Goal: Submit feedback/report problem: Submit feedback/report problem

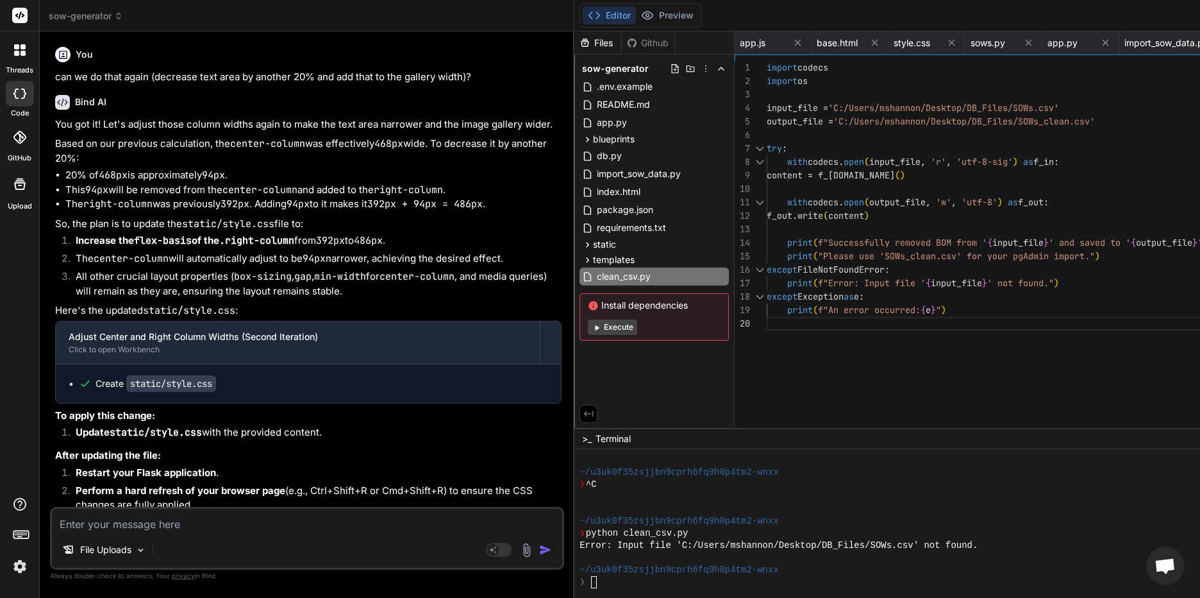
scroll to position [8868, 0]
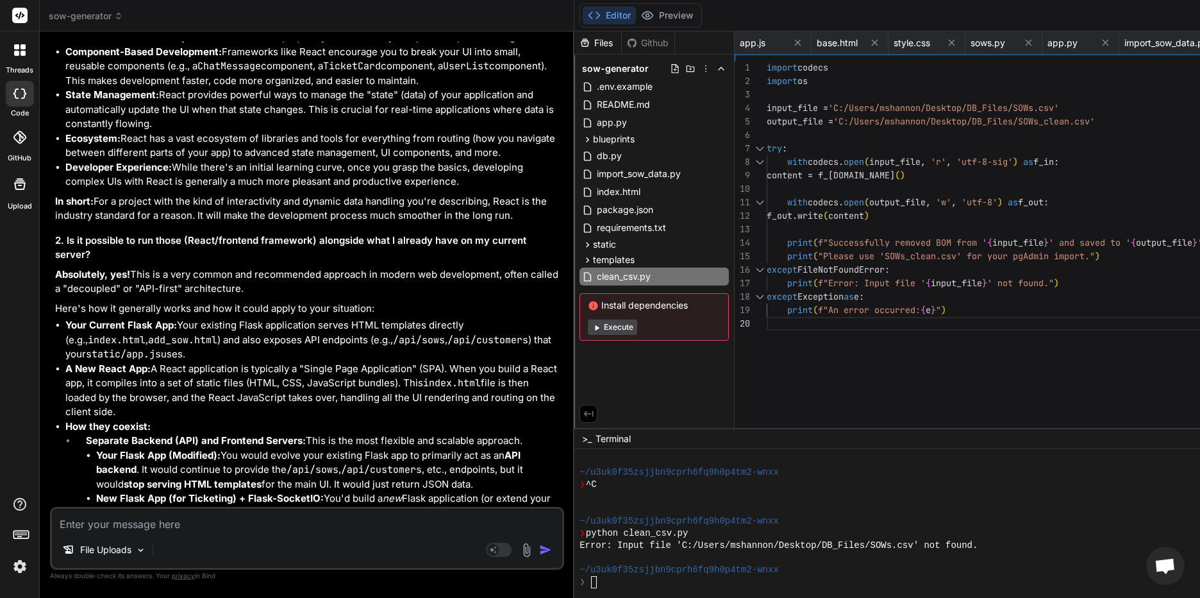
click at [145, 515] on textarea at bounding box center [307, 519] width 510 height 23
type textarea "I"
type textarea "x"
type textarea "I"
type textarea "x"
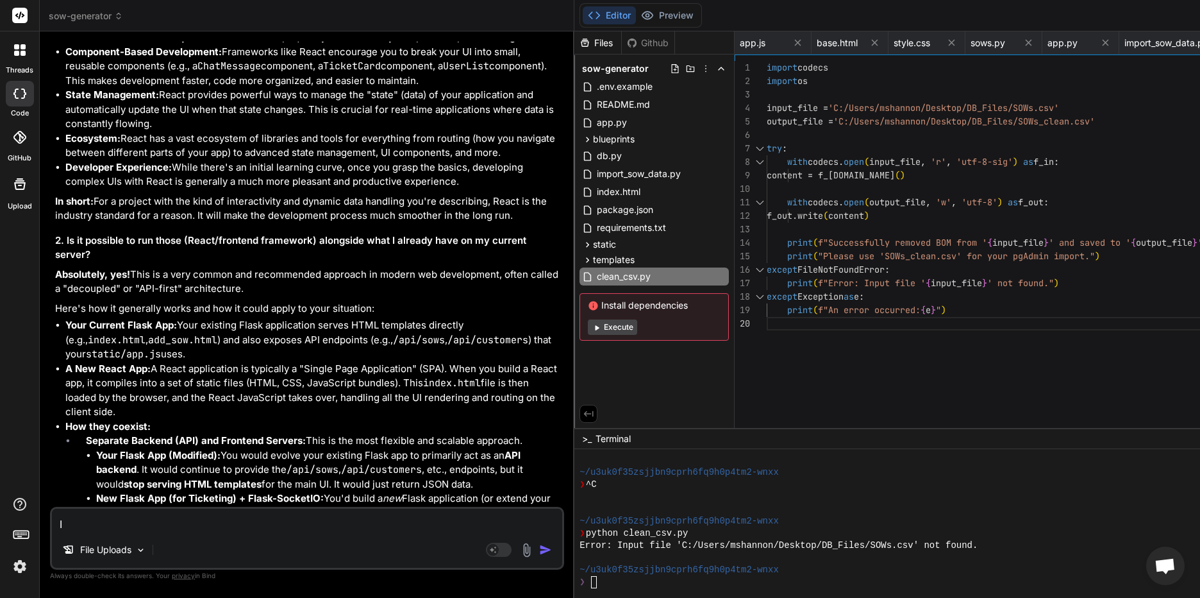
type textarea "I f"
type textarea "x"
type textarea "I fo"
type textarea "x"
type textarea "I fou"
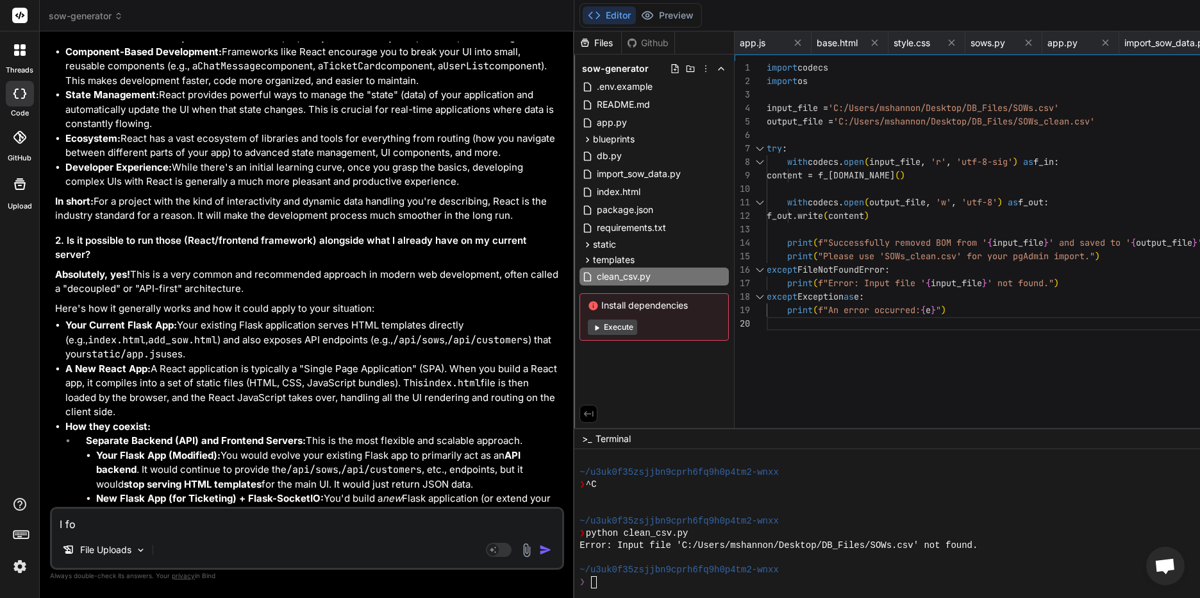
type textarea "x"
type textarea "I foun"
type textarea "x"
type textarea "I found"
type textarea "x"
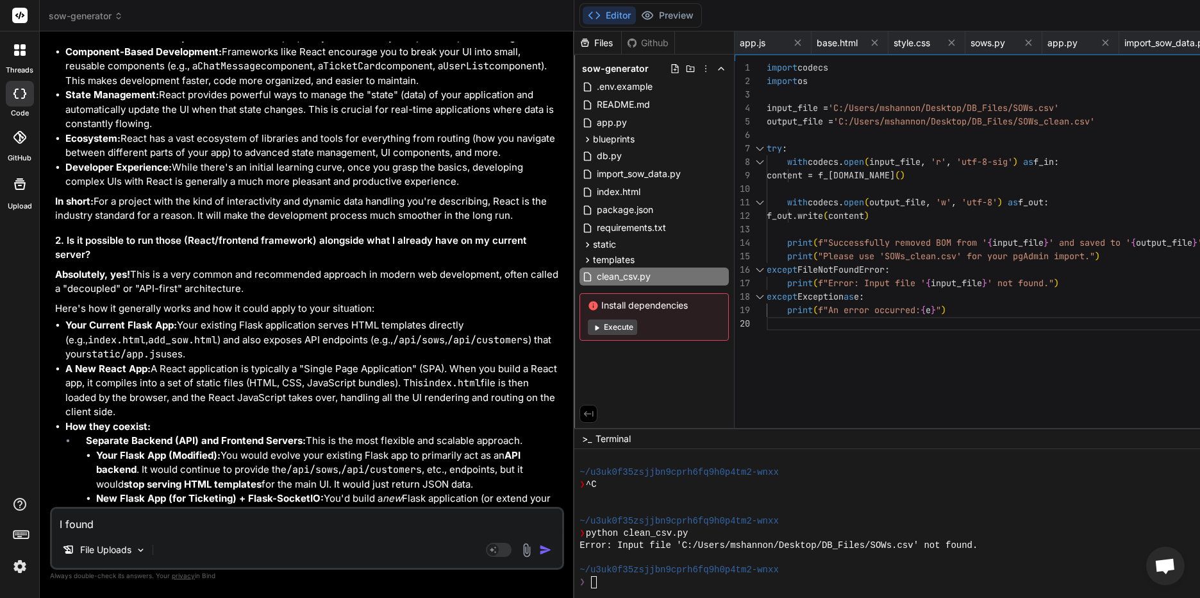
type textarea "I found"
type textarea "x"
type textarea "I found a"
type textarea "x"
type textarea "I found a"
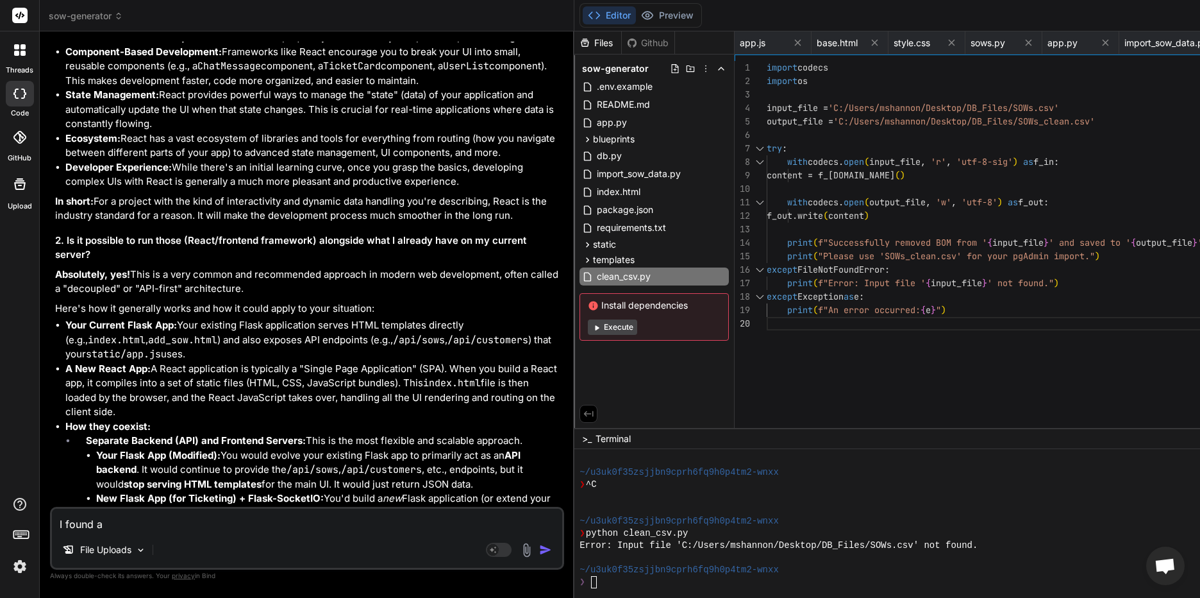
type textarea "x"
type textarea "I found a"
type textarea "x"
type textarea "I found an"
type textarea "x"
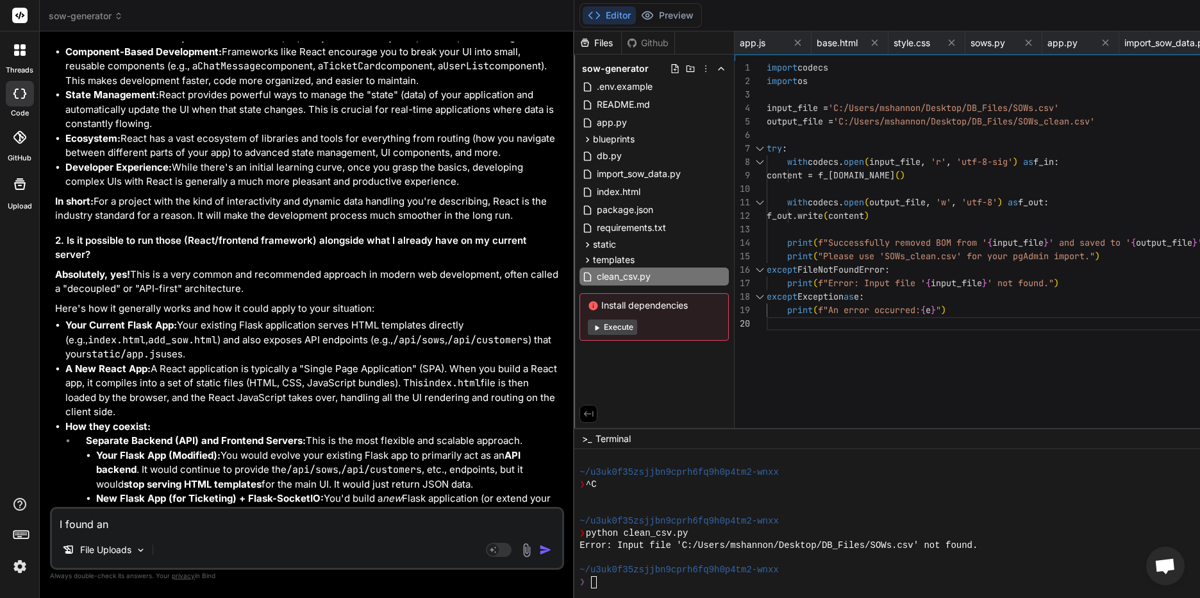
type textarea "I found an"
type textarea "x"
type textarea "I found an i"
type textarea "x"
type textarea "I found an is"
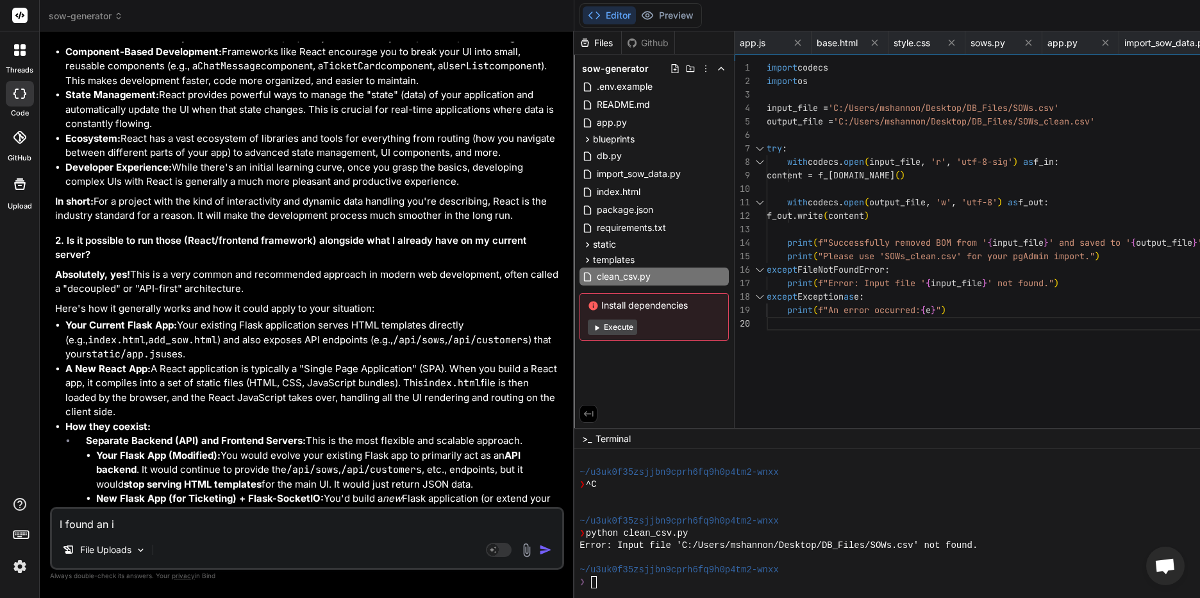
type textarea "x"
type textarea "I found an iss"
type textarea "x"
type textarea "I found an issu"
type textarea "x"
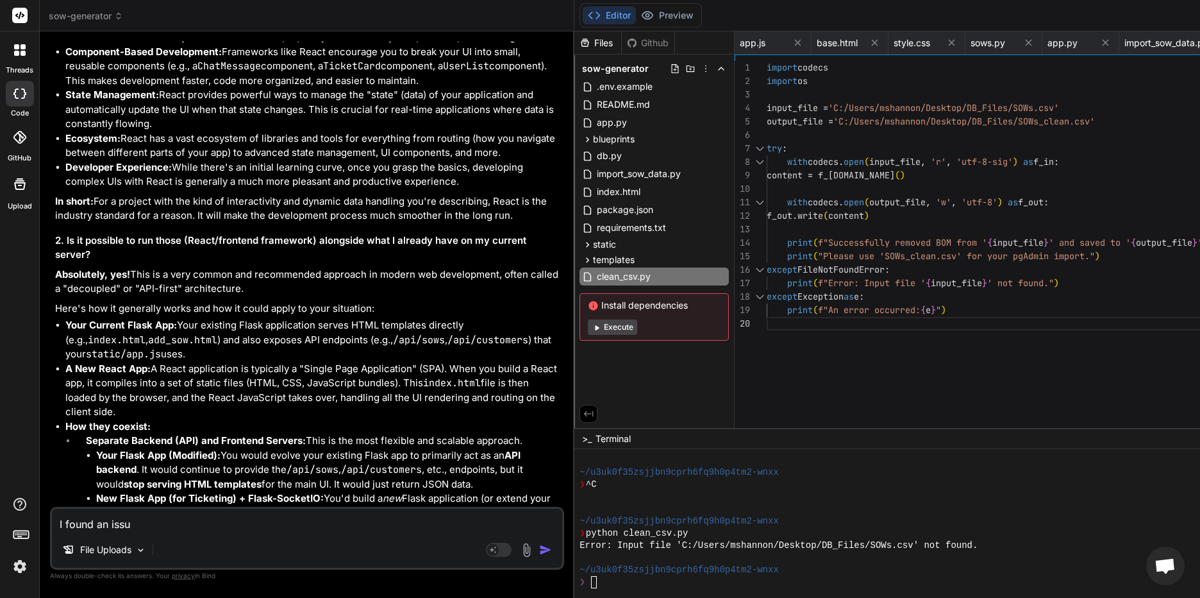
type textarea "I found an issue"
type textarea "x"
type textarea "I found an issue."
type textarea "x"
type textarea "I found an issue."
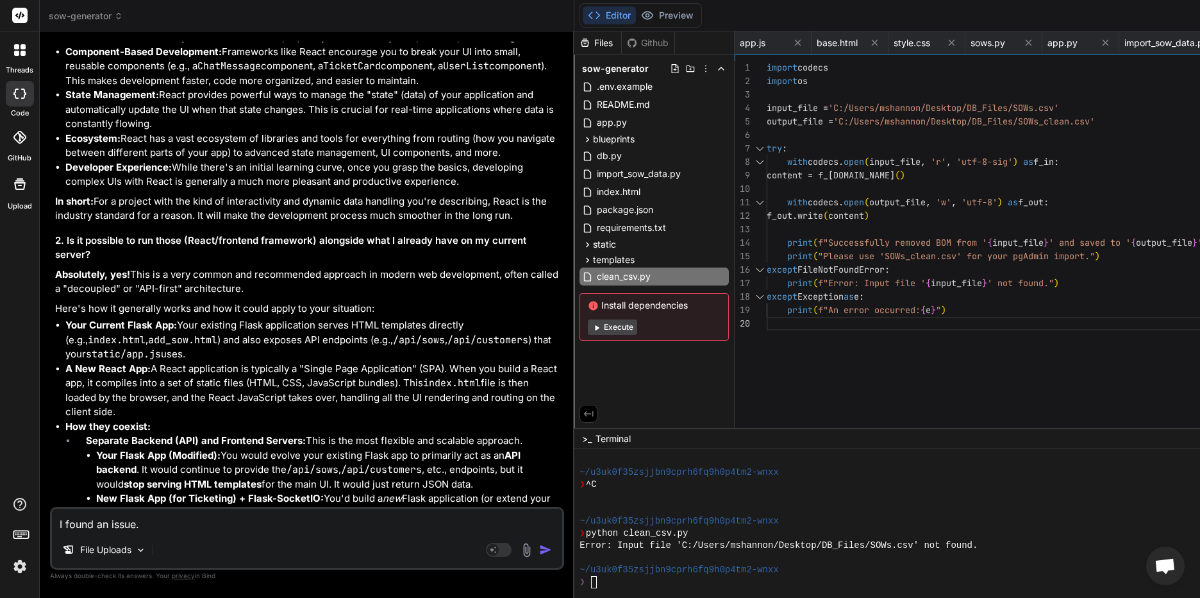
type textarea "x"
type textarea "I found an issue."
type textarea "x"
type textarea "I found an issue. I"
type textarea "x"
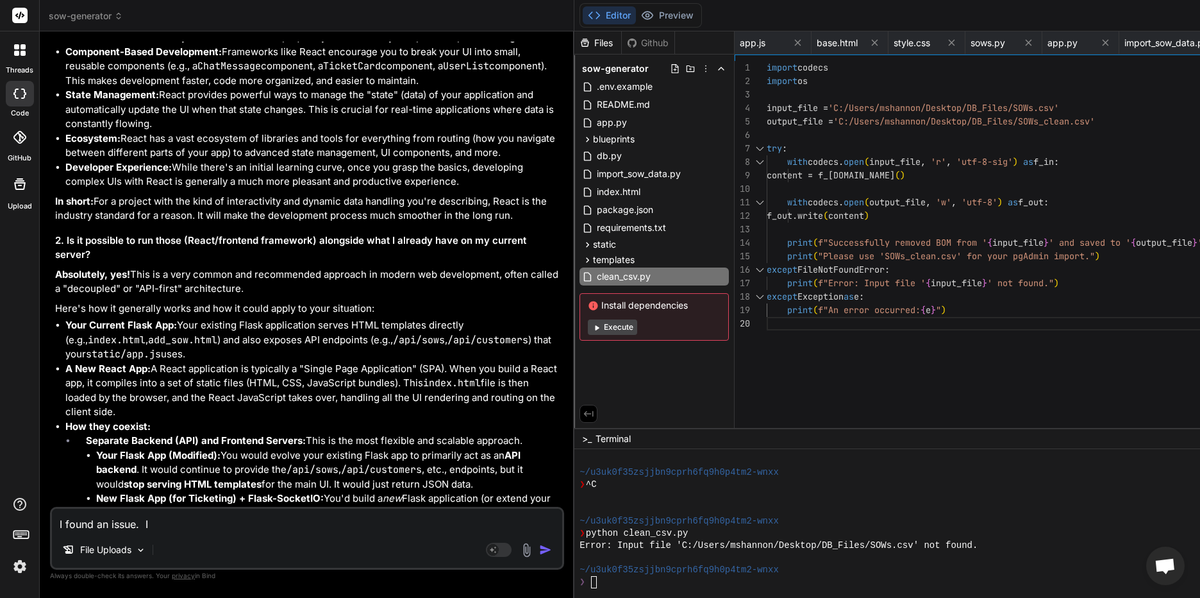
type textarea "I found an issue. I"
type textarea "x"
type textarea "I found an issue. I t"
type textarea "x"
type textarea "I found an issue. I tr"
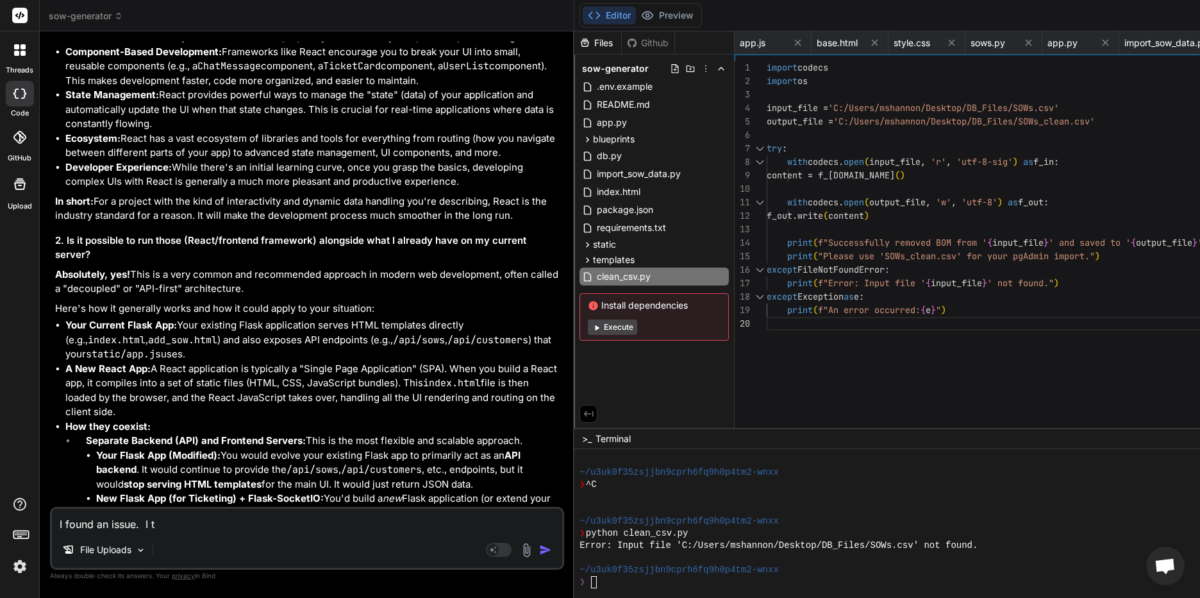
type textarea "x"
type textarea "I found an issue. I tri"
type textarea "x"
type textarea "I found an issue. I trie"
type textarea "x"
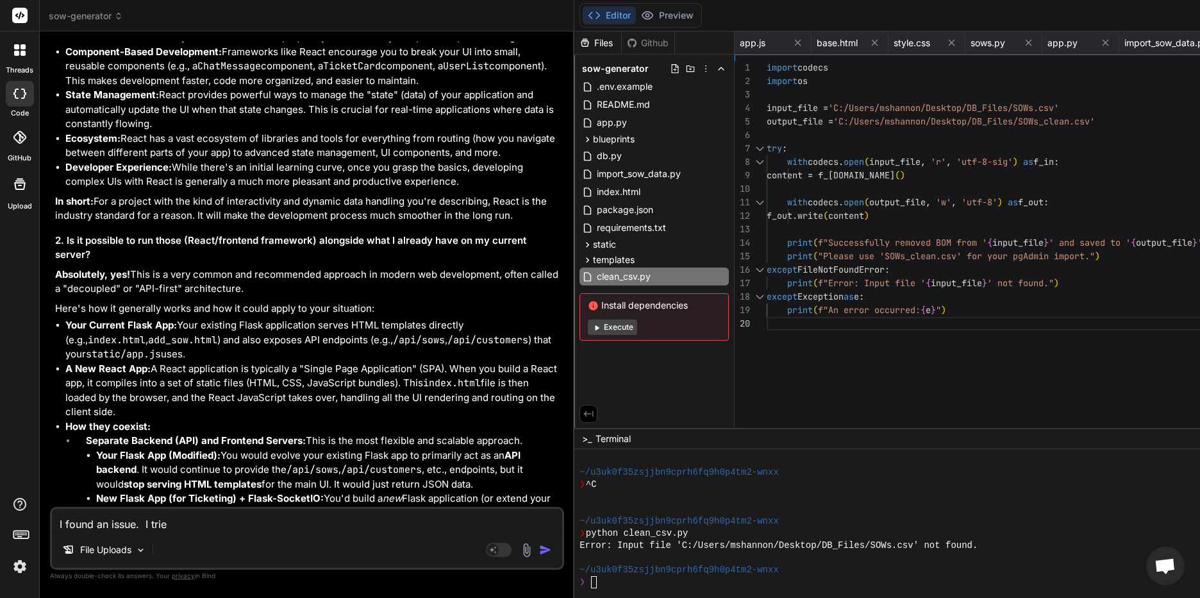
type textarea "I found an issue. I tried"
type textarea "x"
type textarea "I found an issue. I tried"
type textarea "x"
type textarea "I found an issue. I tried t"
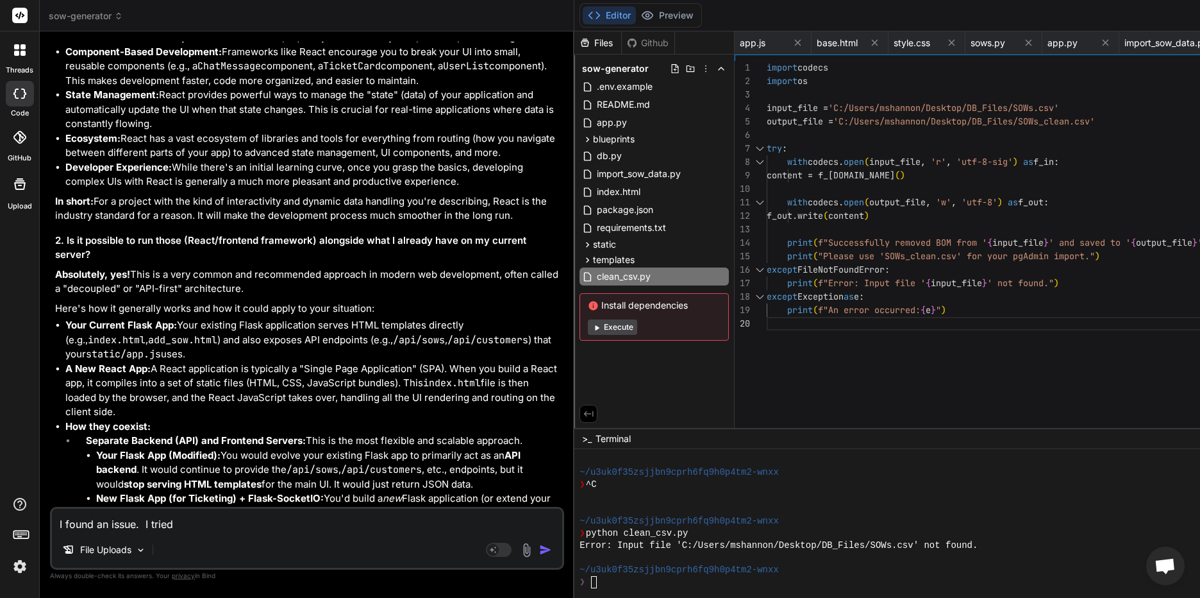
type textarea "x"
type textarea "I found an issue. I tried to"
type textarea "x"
type textarea "I found an issue. I tried to"
type textarea "x"
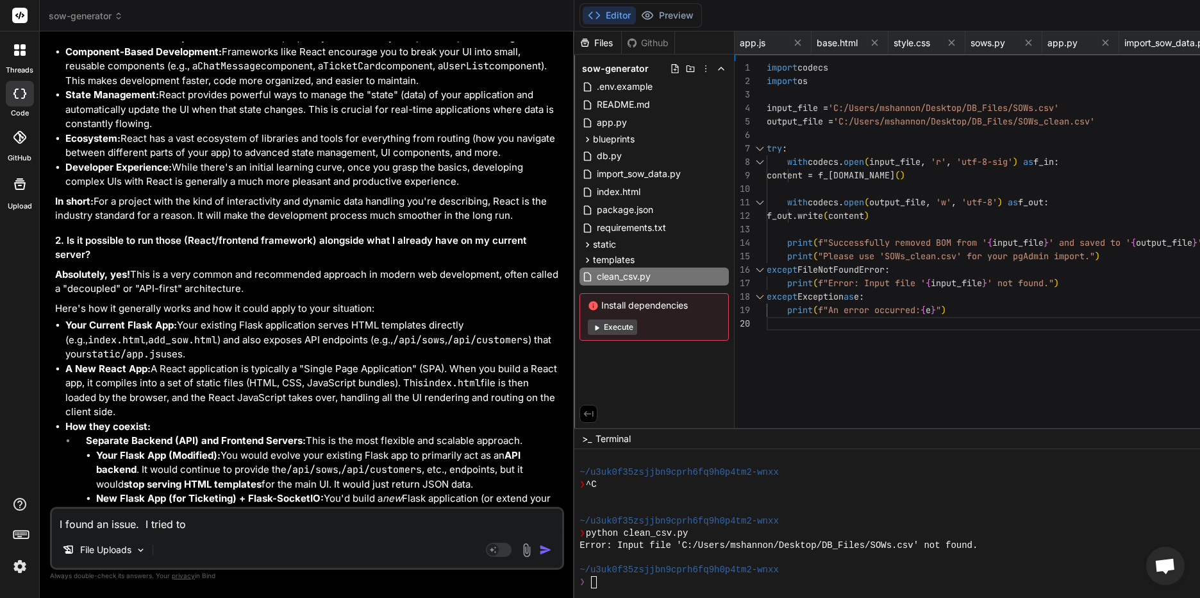
type textarea "I found an issue. I tried to a"
type textarea "x"
type textarea "I found an issue. I tried to ad"
type textarea "x"
type textarea "I found an issue. I tried to add"
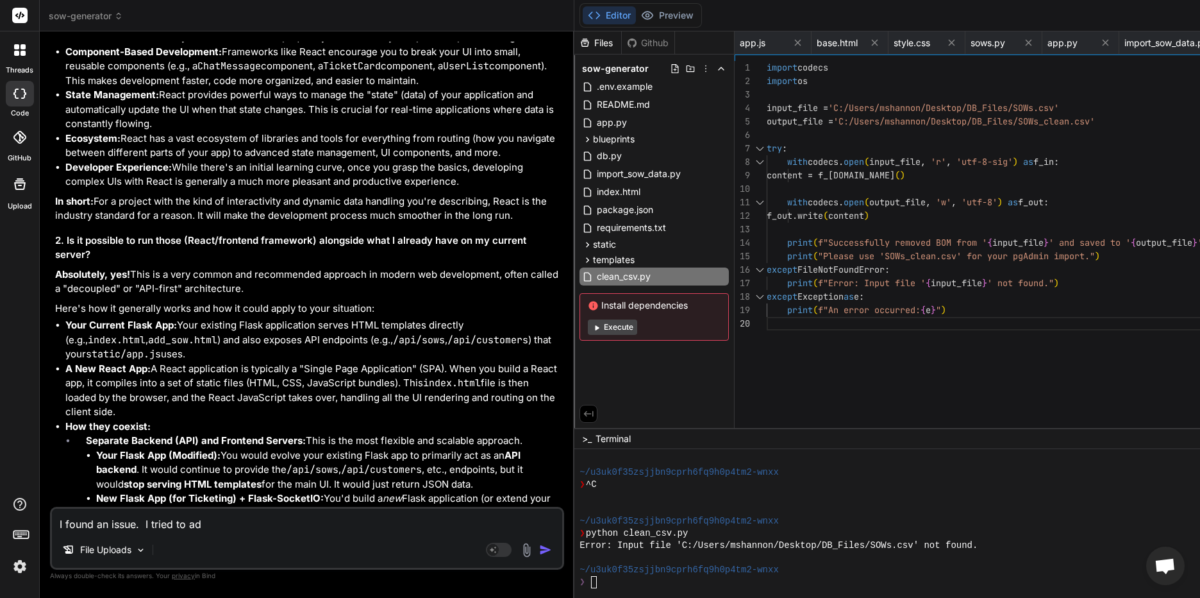
type textarea "x"
type textarea "I found an issue. I tried to add"
type textarea "x"
type textarea "I found an issue. I tried to add a"
type textarea "x"
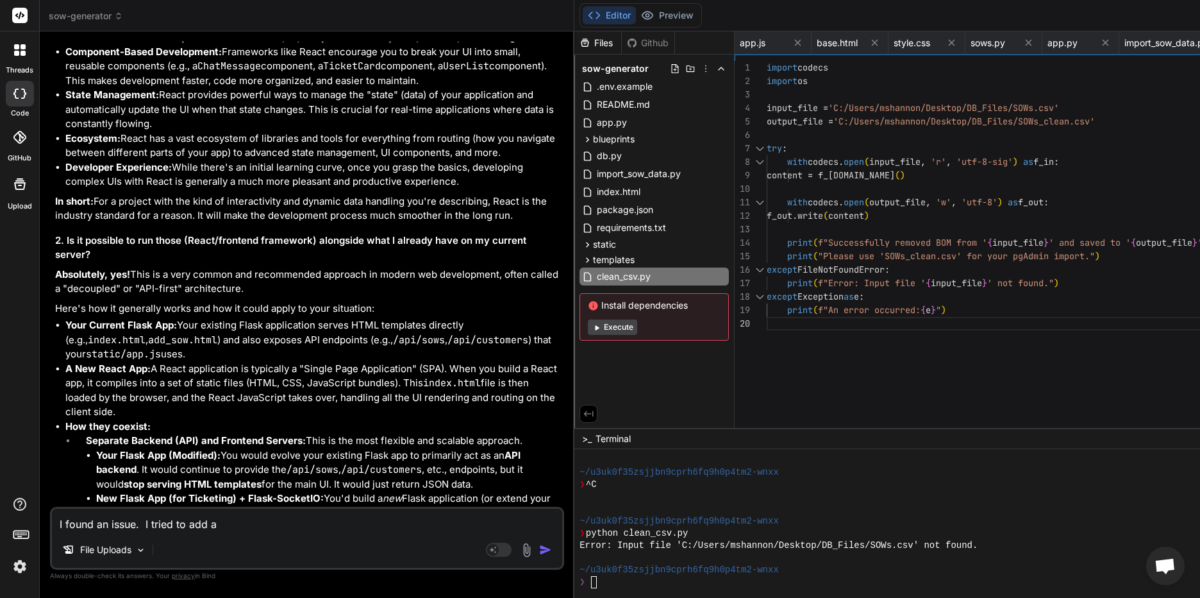
type textarea "I found an issue. I tried to add a"
type textarea "x"
type textarea "I found an issue. I tried to add a n"
type textarea "x"
type textarea "I found an issue. I tried to add a ne"
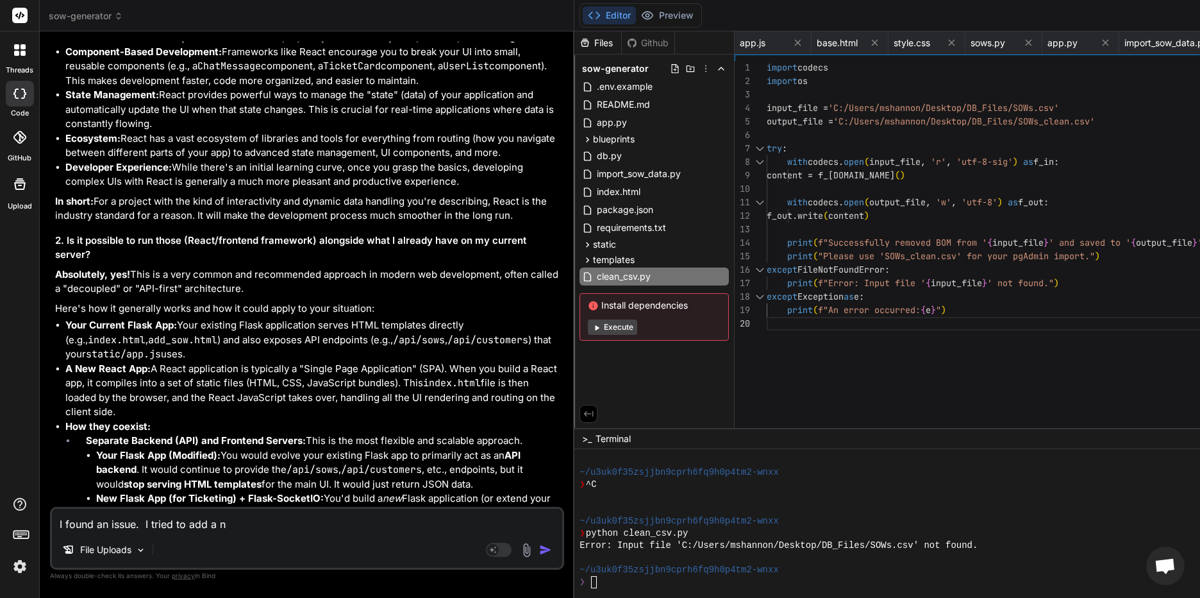
type textarea "x"
type textarea "I found an issue. I tried to add a new"
type textarea "x"
type textarea "I found an issue. I tried to add a new"
type textarea "x"
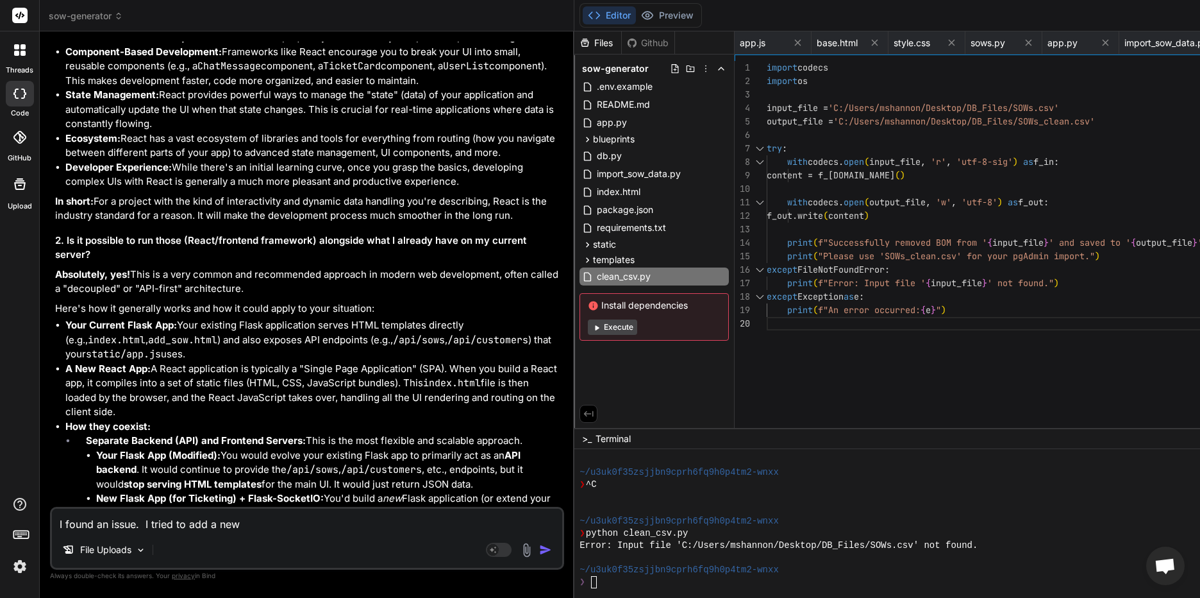
type textarea "I found an issue. I tried to add a new S"
type textarea "x"
type textarea "I found an issue. I tried to add a new SO"
type textarea "x"
type textarea "I found an issue. I tried to add a new SOW"
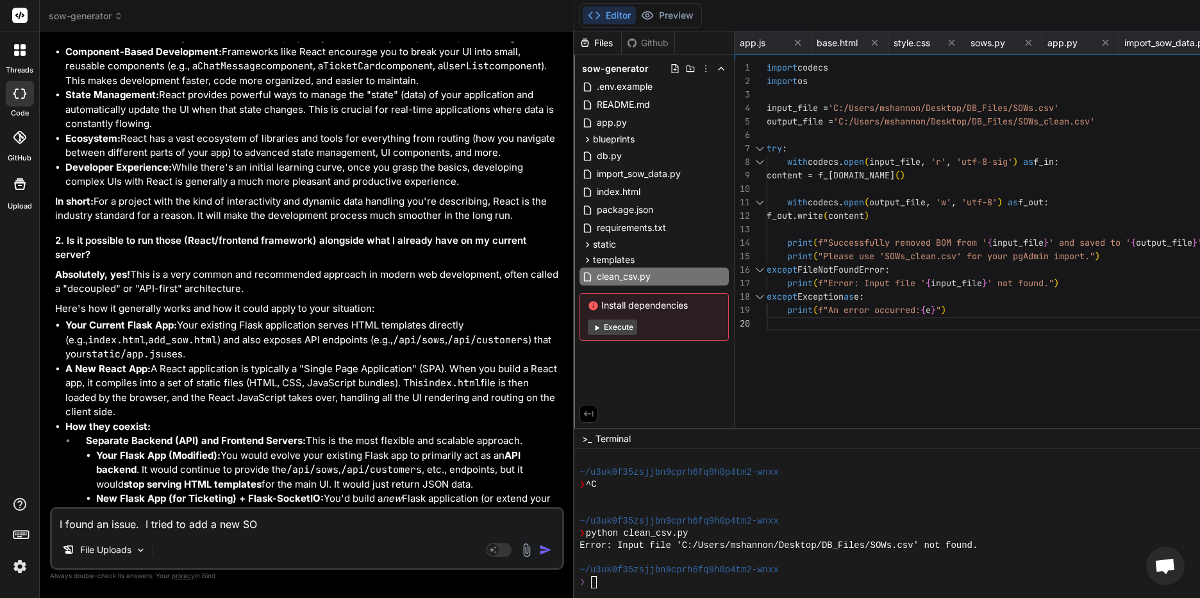
type textarea "x"
type textarea "I found an issue. I tried to add a new SOW"
type textarea "x"
type textarea "I found an issue. I tried to add a new SOW a"
type textarea "x"
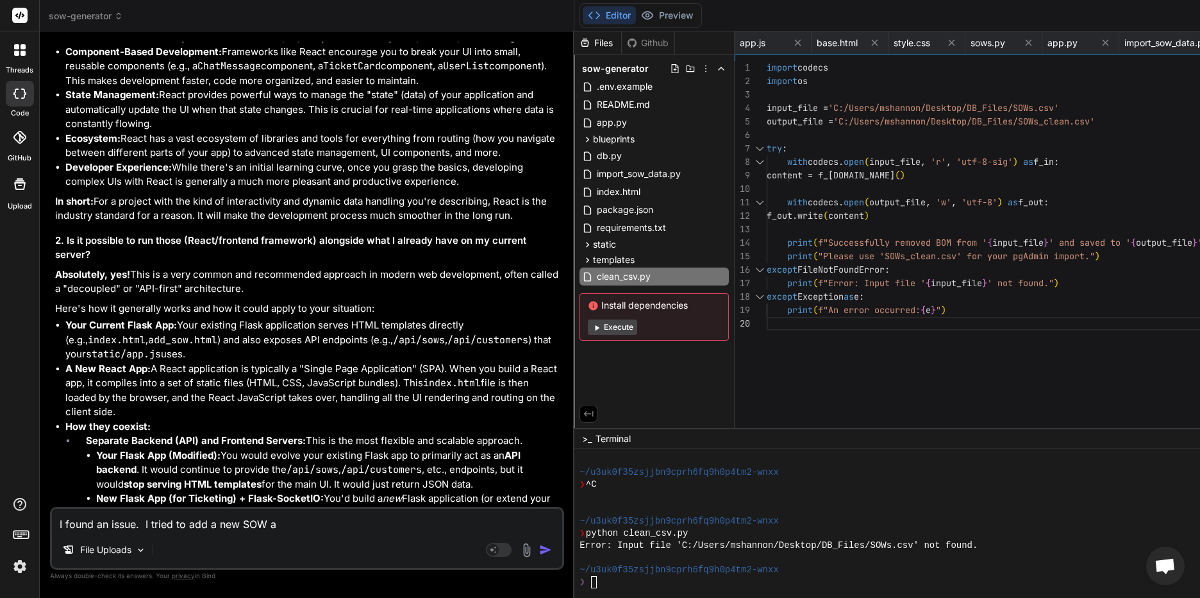
type textarea "I found an issue. I tried to add a new SOW an"
type textarea "x"
type textarea "I found an issue. I tried to add a new SOW and"
type textarea "x"
type textarea "I found an issue. I tried to add a new SOW and"
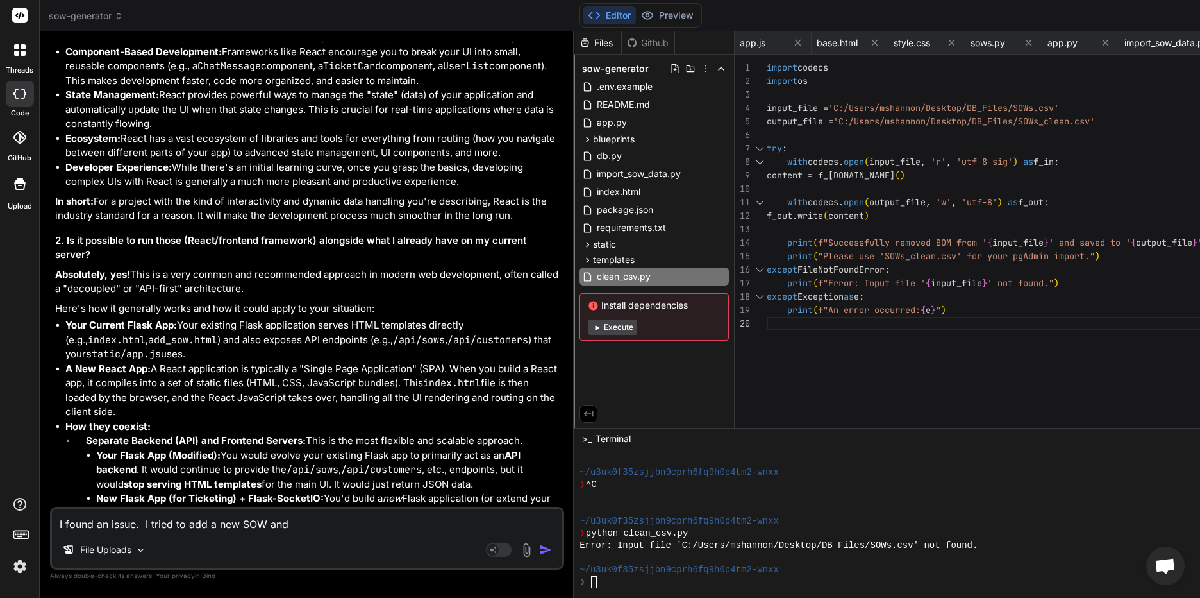
type textarea "x"
type textarea "I found an issue. I tried to add a new SOW and I"
type textarea "x"
type textarea "I found an issue. I tried to add a new SOW and I"
type textarea "x"
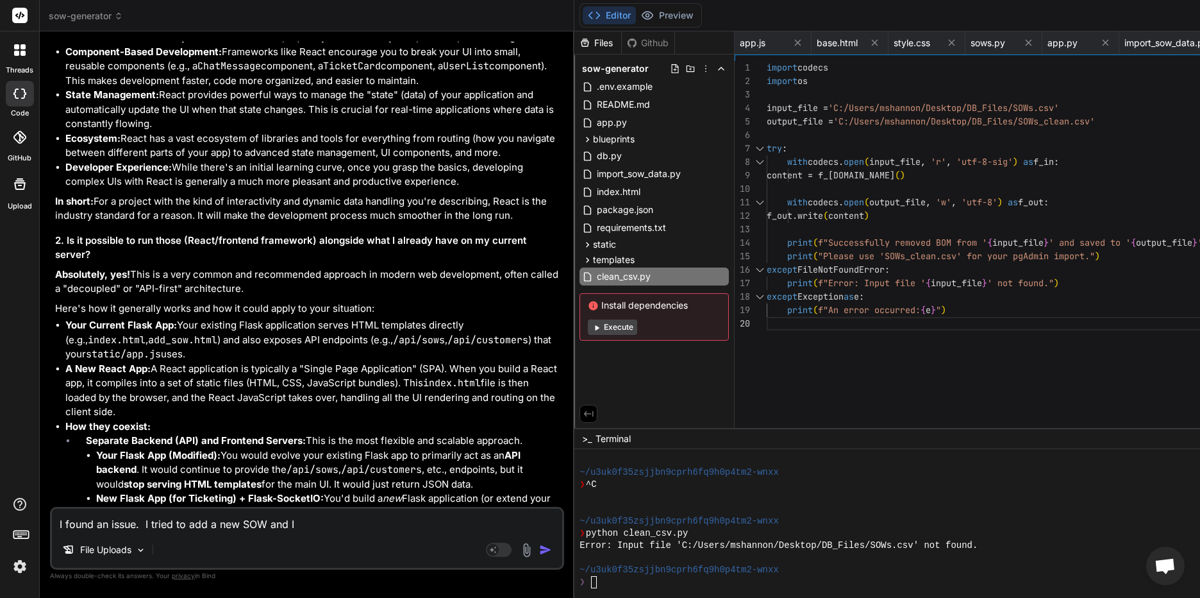
type textarea "I found an issue. I tried to add a new SOW and I g"
type textarea "x"
type textarea "I found an issue. I tried to add a new SOW and I gu"
type textarea "x"
type textarea "I found an issue. I tried to add a new SOW and I gue"
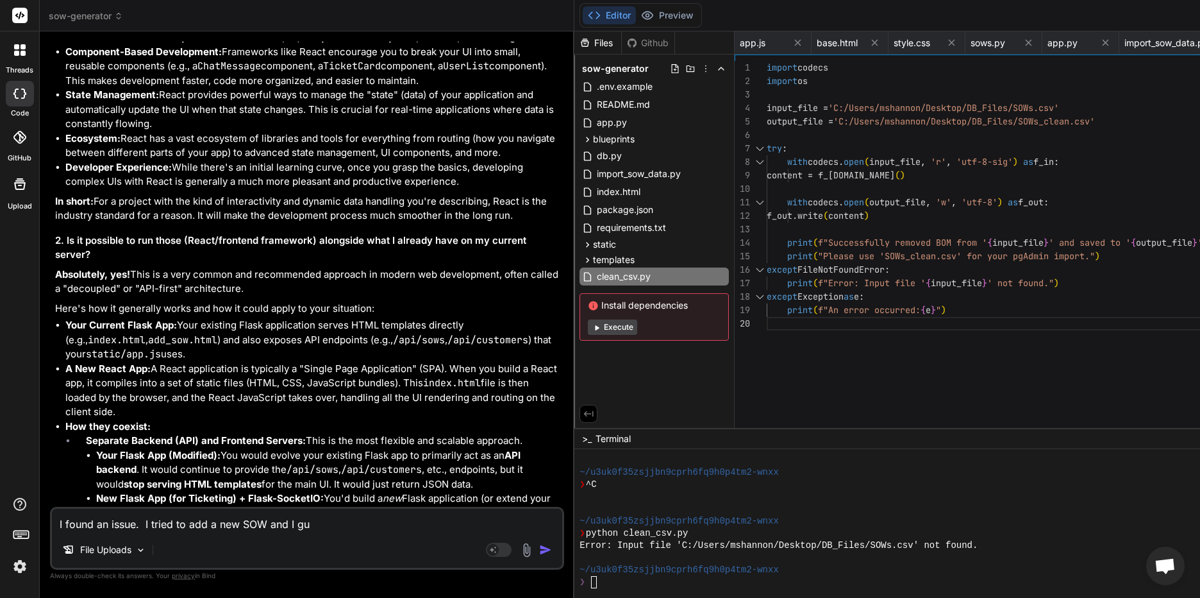
type textarea "x"
type textarea "I found an issue. I tried to add a new SOW and I gues"
type textarea "x"
type textarea "I found an issue. I tried to add a new SOW and I guess"
type textarea "x"
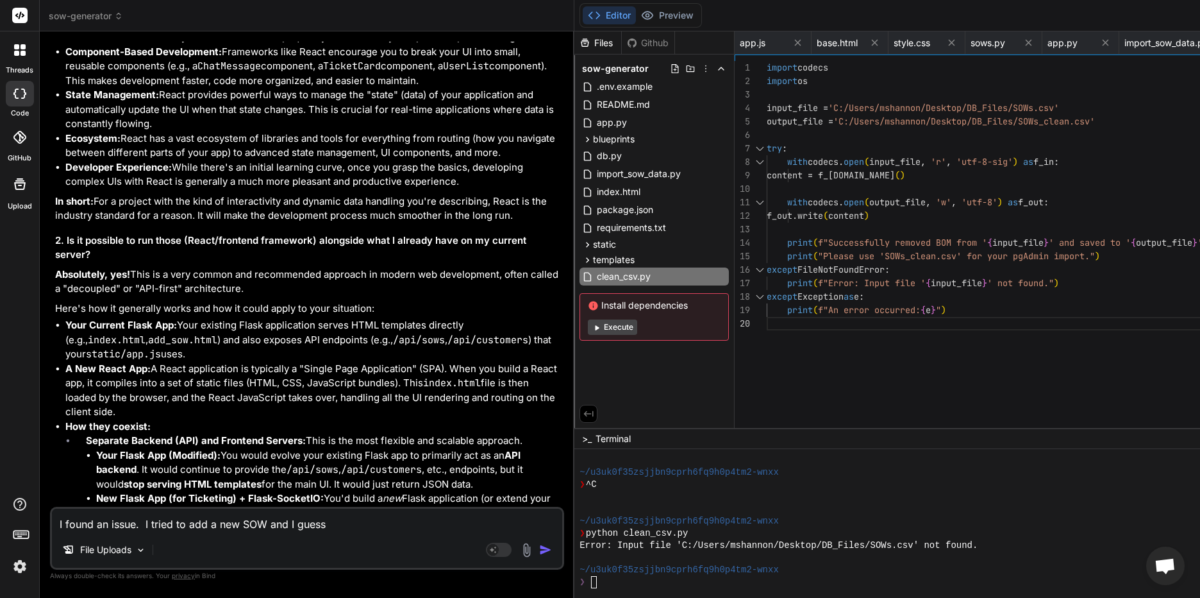
type textarea "I found an issue. I tried to add a new SOW and I guess"
type textarea "x"
type textarea "I found an issue. I tried to add a new SOW and I guess i"
type textarea "x"
type textarea "I found an issue. I tried to add a new SOW and I guess it"
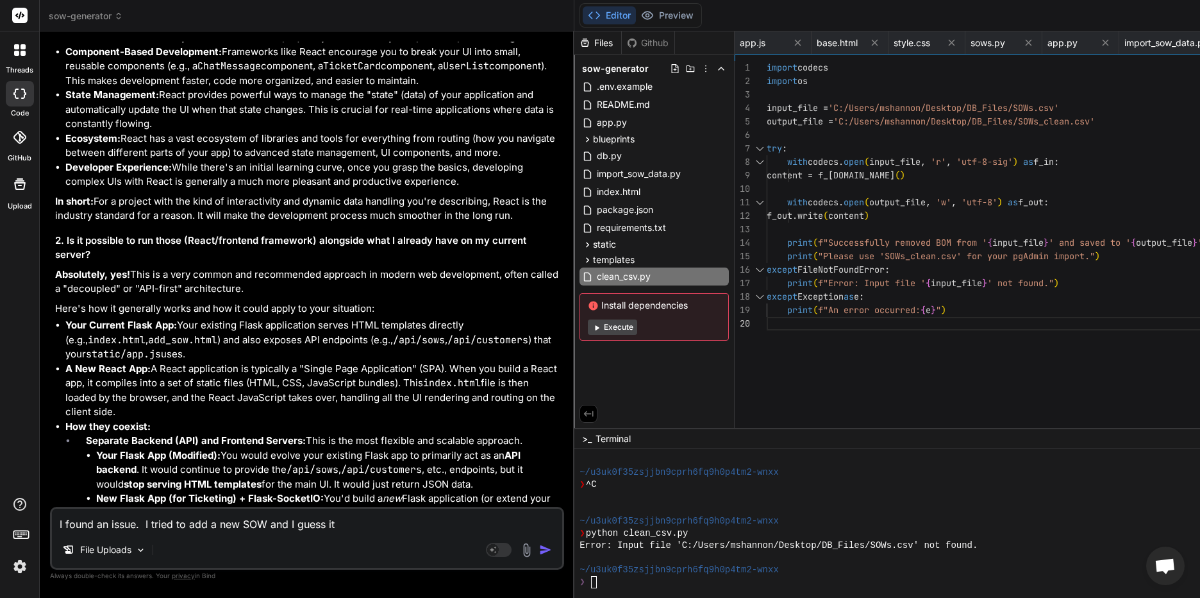
type textarea "x"
type textarea "I found an issue. I tried to add a new SOW and I guess it"
type textarea "x"
type textarea "I found an issue. I tried to add a new SOW and I guess it t"
type textarea "x"
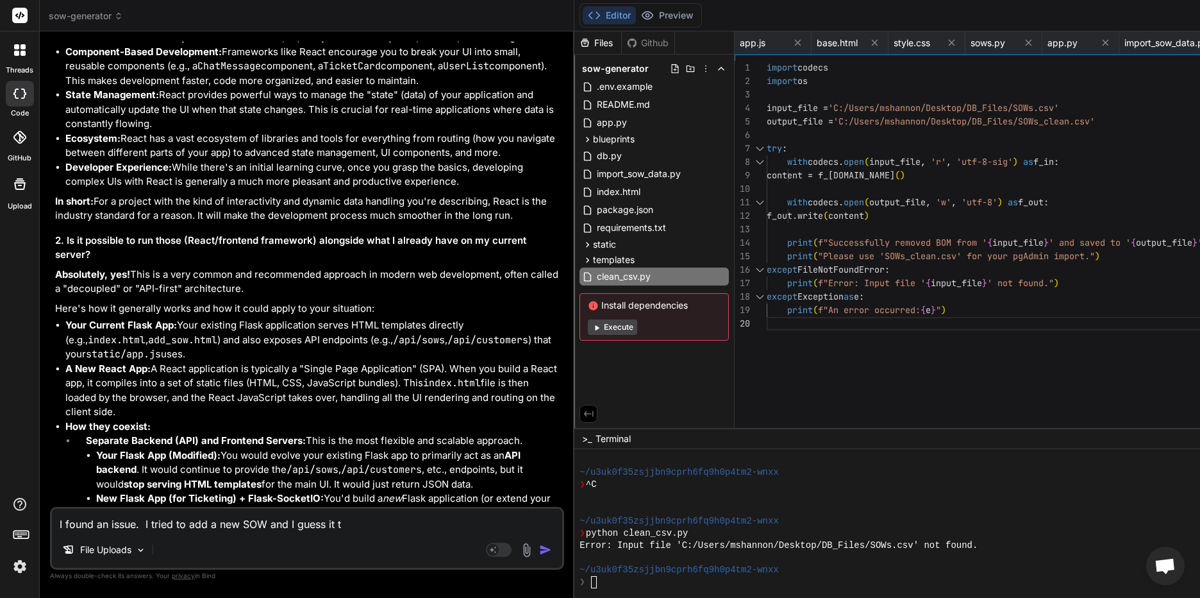
type textarea "I found an issue. I tried to add a new SOW and I guess it tr"
type textarea "x"
type textarea "I found an issue. I tried to add a new SOW and I guess it tri"
type textarea "x"
type textarea "I found an issue. I tried to add a new SOW and I guess it trie"
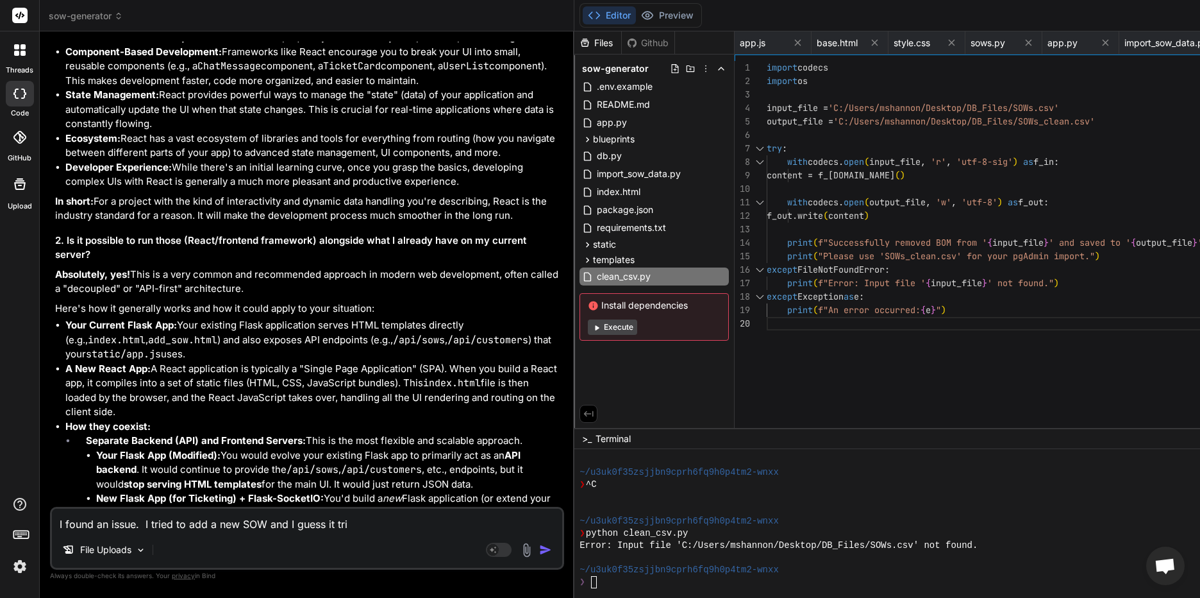
type textarea "x"
type textarea "I found an issue. I tried to add a new SOW and I guess it tried"
type textarea "x"
type textarea "I found an issue. I tried to add a new SOW and I guess it tried"
type textarea "x"
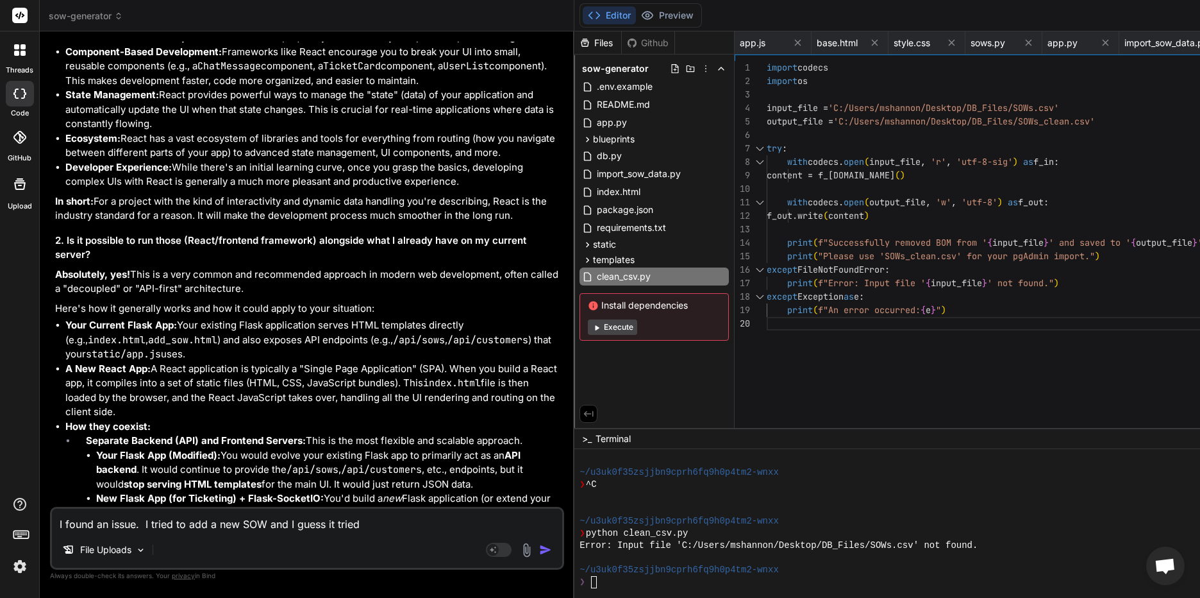
type textarea "I found an issue. I tried to add a new SOW and I guess it tried t"
type textarea "x"
type textarea "I found an issue. I tried to add a new SOW and I guess it tried to"
type textarea "x"
type textarea "I found an issue. I tried to add a new SOW and I guess it tried to"
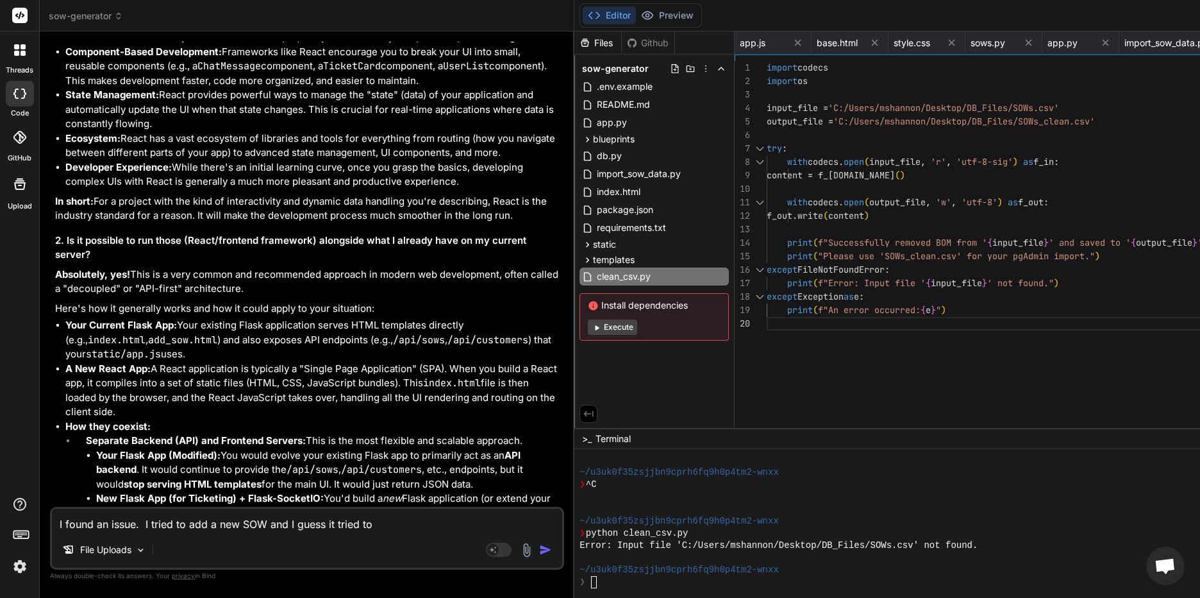
type textarea "x"
type textarea "I found an issue. I tried to add a new SOW and I guess it tried to a"
type textarea "x"
type textarea "I found an issue. I tried to add a new SOW and I guess it tried to as"
type textarea "x"
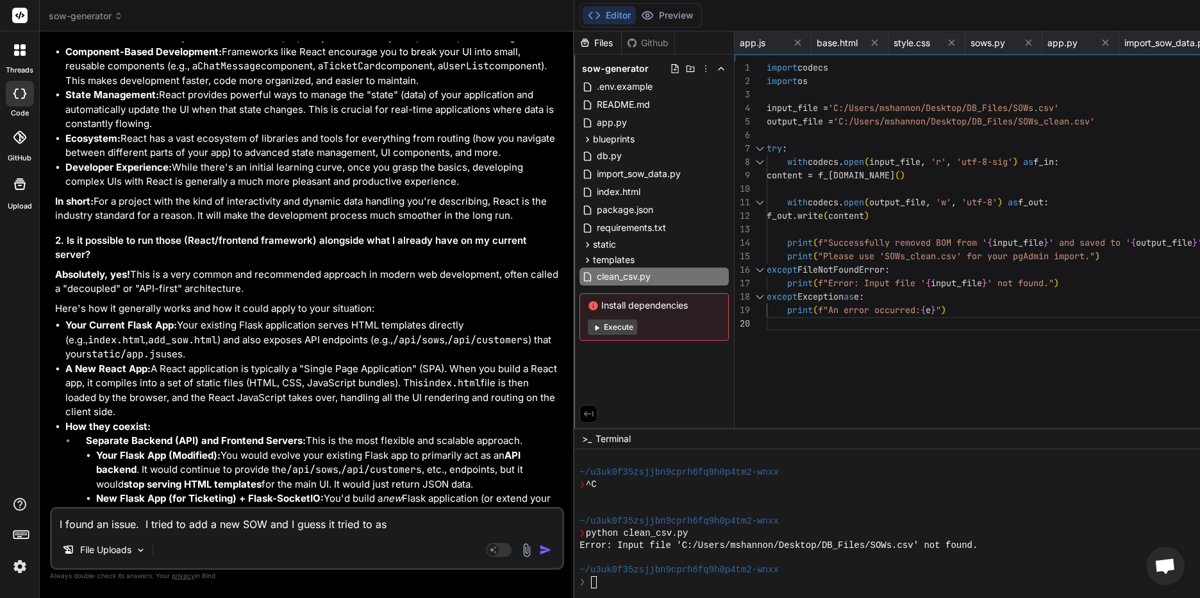
type textarea "I found an issue. I tried to add a new SOW and I guess it tried to ass"
type textarea "x"
type textarea "I found an issue. I tried to add a new SOW and I guess it tried to assi"
type textarea "x"
type textarea "I found an issue. I tried to add a new SOW and I guess it tried to assig"
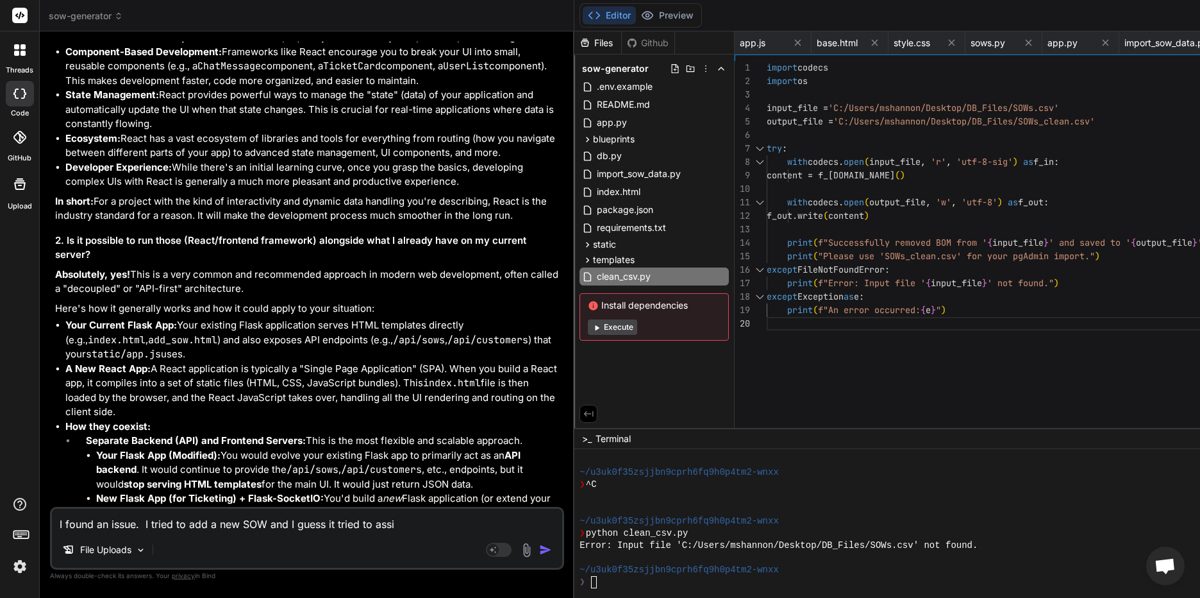
type textarea "x"
type textarea "I found an issue. I tried to add a new SOW and I guess it tried to assign"
type textarea "x"
type textarea "I found an issue. I tried to add a new SOW and I guess it tried to assign"
type textarea "x"
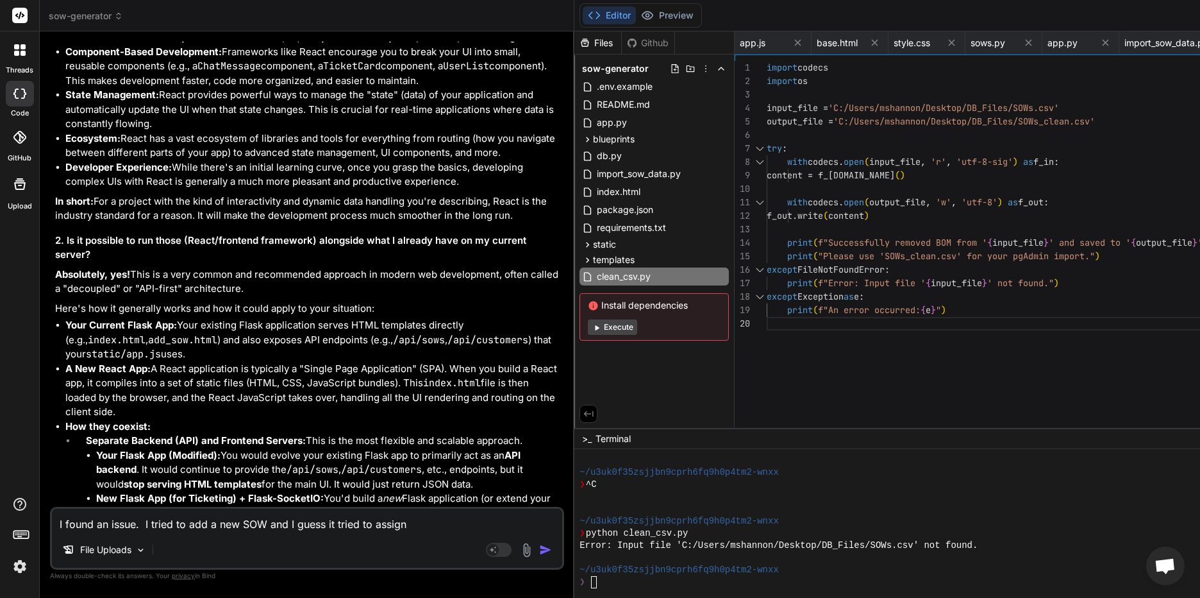
type textarea "I found an issue. I tried to add a new SOW and I guess it tried to assign a"
type textarea "x"
type textarea "I found an issue. I tried to add a new SOW and I guess it tried to assign an"
type textarea "x"
type textarea "I found an issue. I tried to add a new SOW and I guess it tried to assign an"
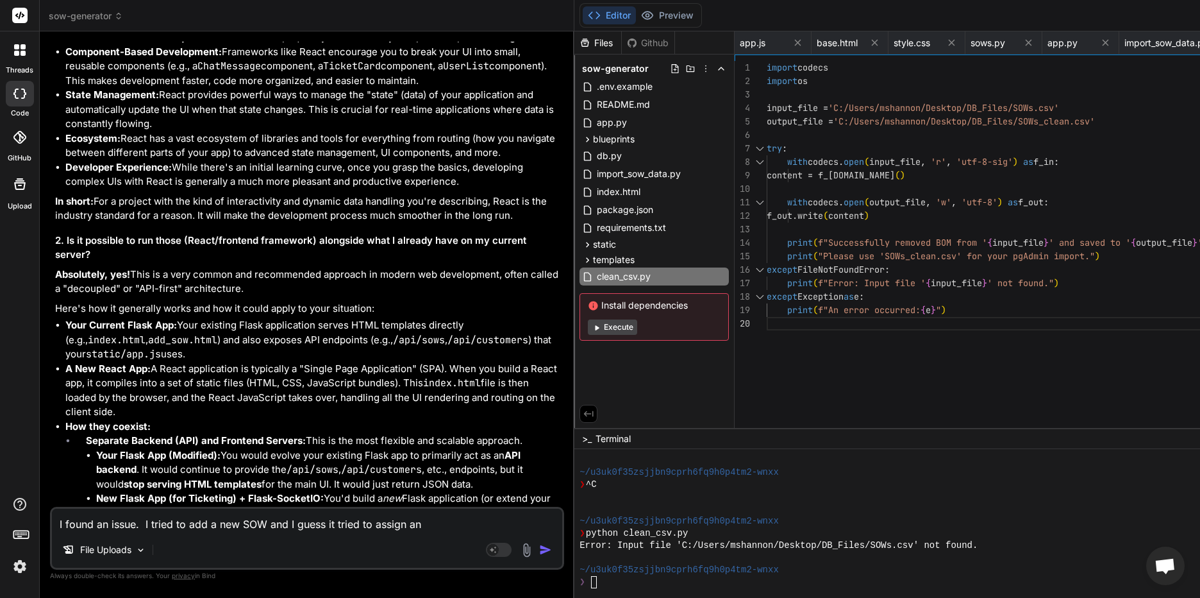
type textarea "x"
type textarea "I found an issue. I tried to add a new SOW and I guess it tried to assign an I"
type textarea "x"
type textarea "I found an issue. I tried to add a new SOW and I guess it tried to assign an ID"
type textarea "x"
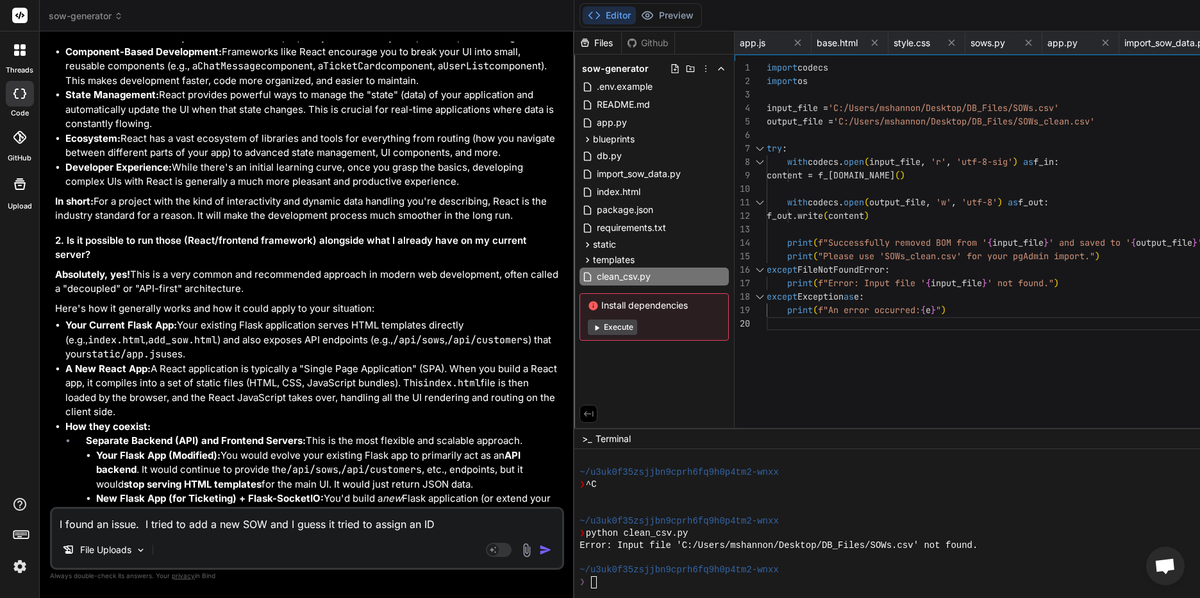
type textarea "I found an issue. I tried to add a new SOW and I guess it tried to assign an ID"
type textarea "x"
type textarea "I found an issue. I tried to add a new SOW and I guess it tried to assign an ID…"
type textarea "x"
type textarea "I found an issue. I tried to add a new SOW and I guess it tried to assign an ID…"
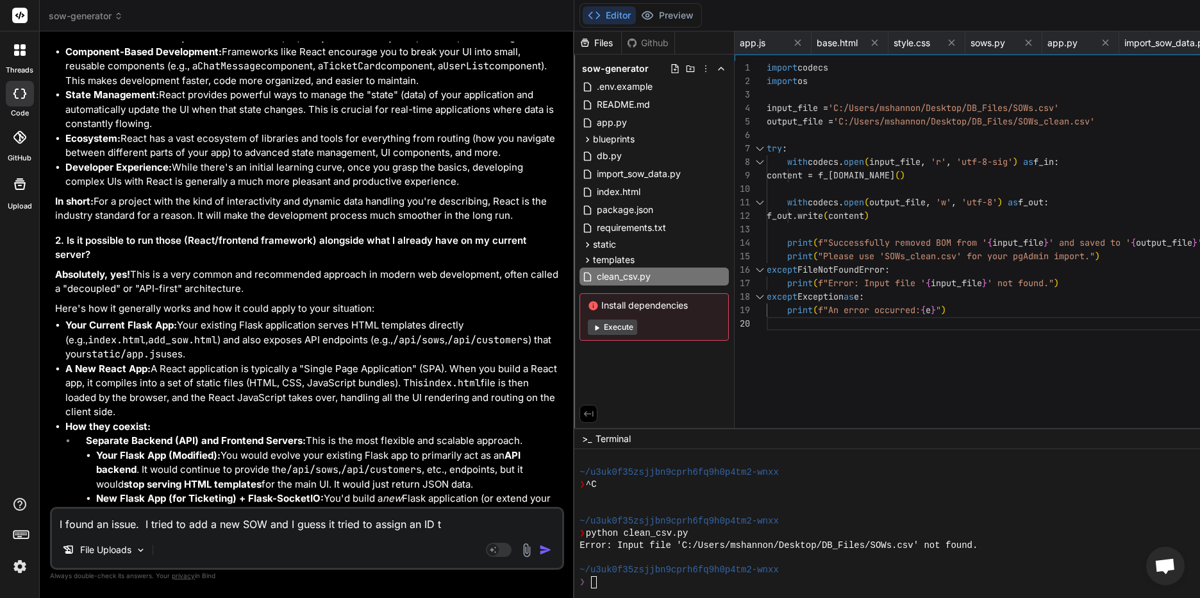
type textarea "x"
type textarea "I found an issue. I tried to add a new SOW and I guess it tried to assign an ID…"
type textarea "x"
type textarea "I found an issue. I tried to add a new SOW and I guess it tried to assign an ID…"
type textarea "x"
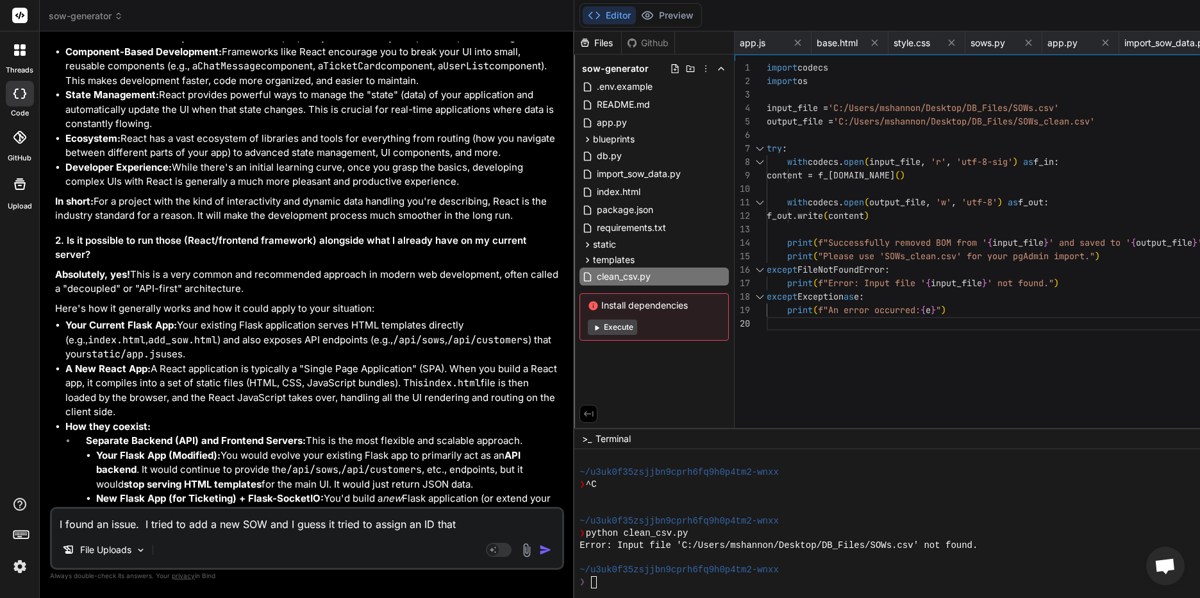
type textarea "I found an issue. I tried to add a new SOW and I guess it tried to assign an ID…"
type textarea "x"
type textarea "I found an issue. I tried to add a new SOW and I guess it tried to assign an ID…"
type textarea "x"
type textarea "I found an issue. I tried to add a new SOW and I guess it tried to assign an ID…"
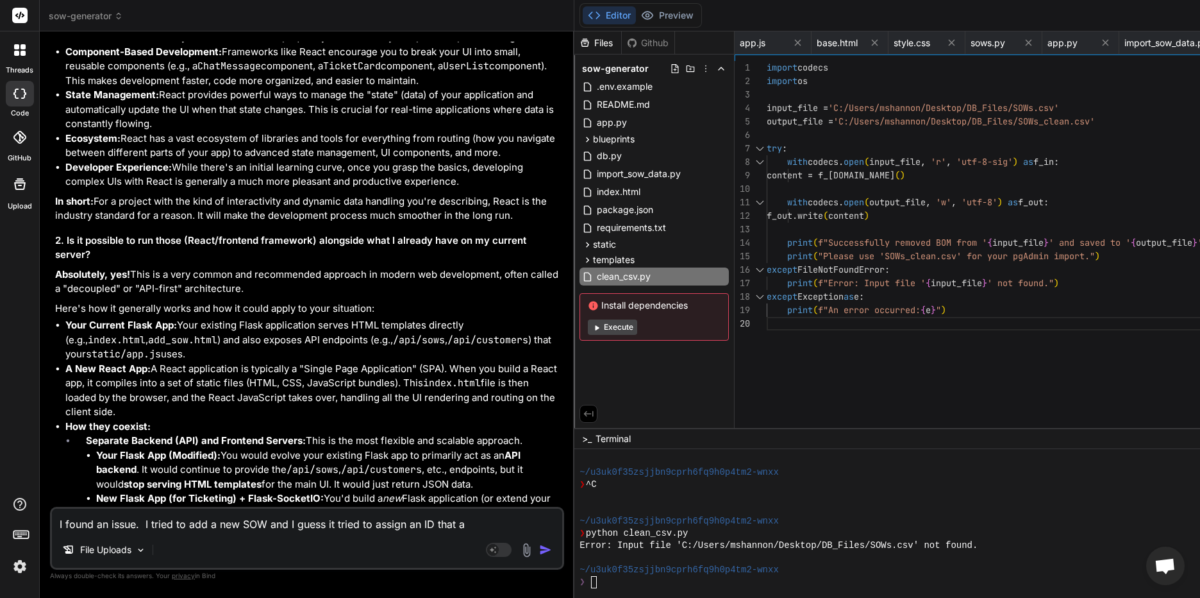
type textarea "x"
type textarea "I found an issue. I tried to add a new SOW and I guess it tried to assign an ID…"
type textarea "x"
type textarea "I found an issue. I tried to add a new SOW and I guess it tried to assign an ID…"
type textarea "x"
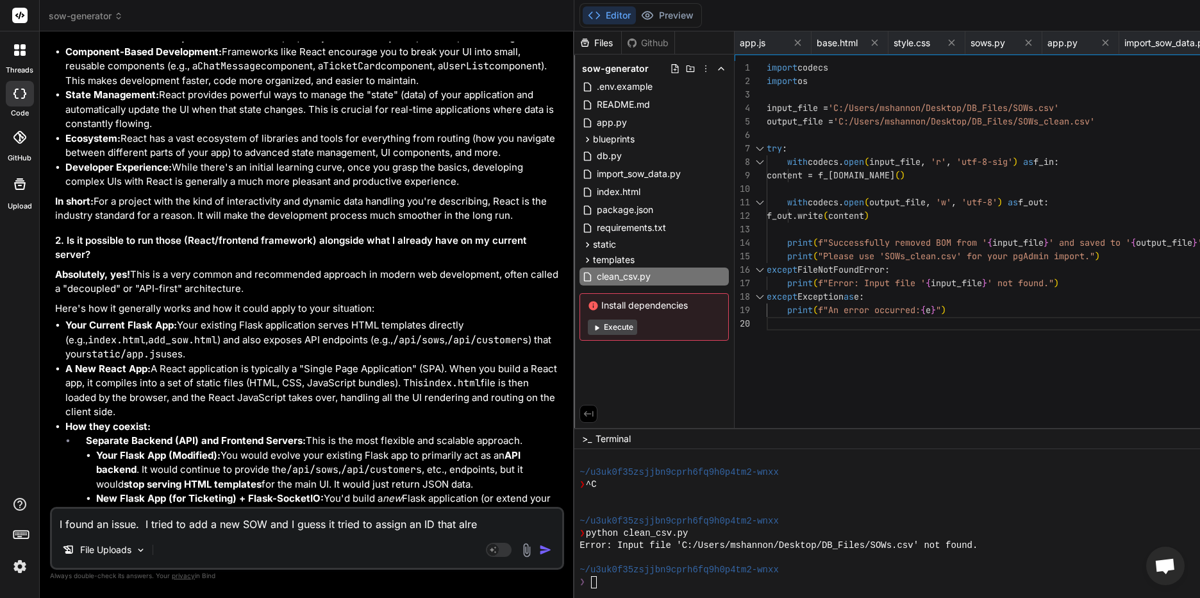
type textarea "I found an issue. I tried to add a new SOW and I guess it tried to assign an ID…"
type textarea "x"
type textarea "I found an issue. I tried to add a new SOW and I guess it tried to assign an ID…"
type textarea "x"
type textarea "I found an issue. I tried to add a new SOW and I guess it tried to assign an ID…"
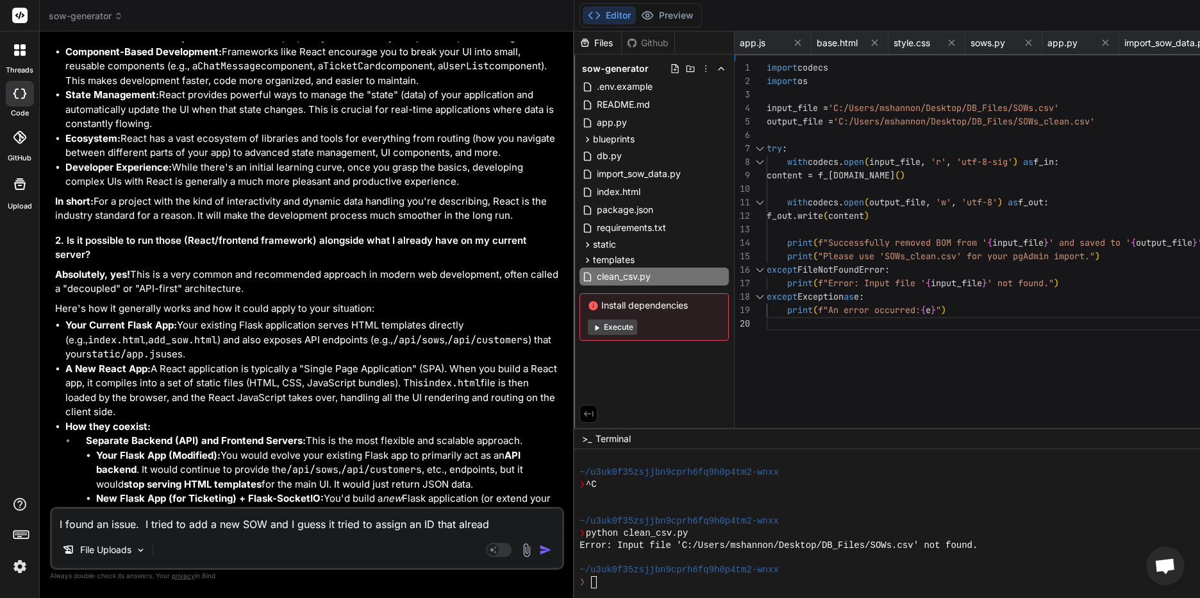
type textarea "x"
type textarea "I found an issue. I tried to add a new SOW and I guess it tried to assign an ID…"
type textarea "x"
type textarea "I found an issue. I tried to add a new SOW and I guess it tried to assign an ID…"
type textarea "x"
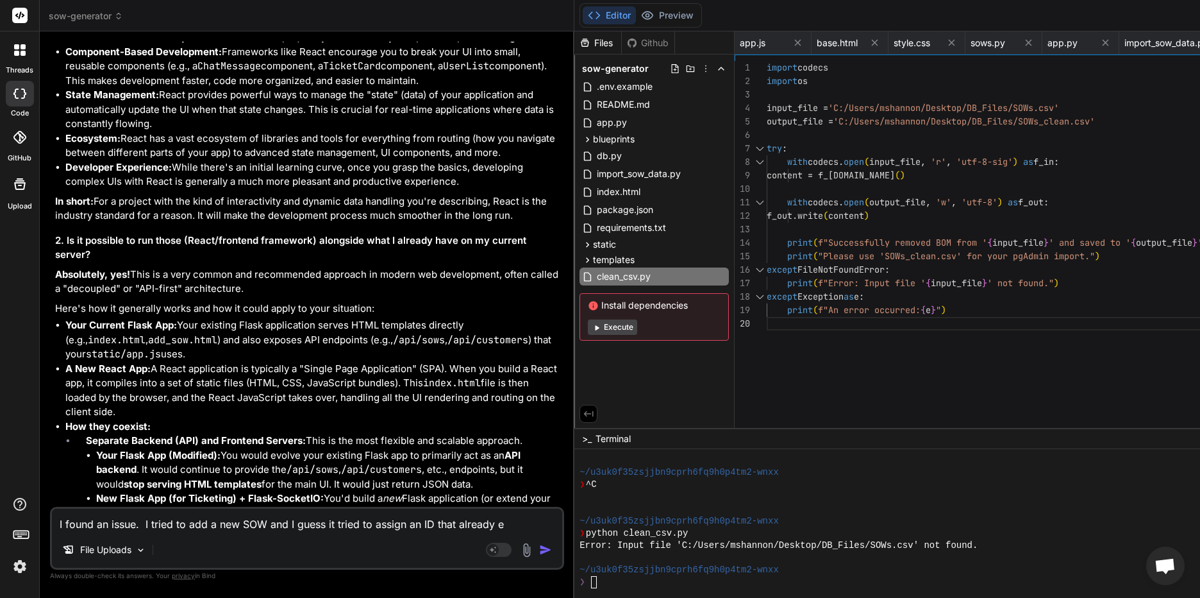
type textarea "I found an issue. I tried to add a new SOW and I guess it tried to assign an ID…"
type textarea "x"
type textarea "I found an issue. I tried to add a new SOW and I guess it tried to assign an ID…"
type textarea "x"
type textarea "I found an issue. I tried to add a new SOW and I guess it tried to assign an ID…"
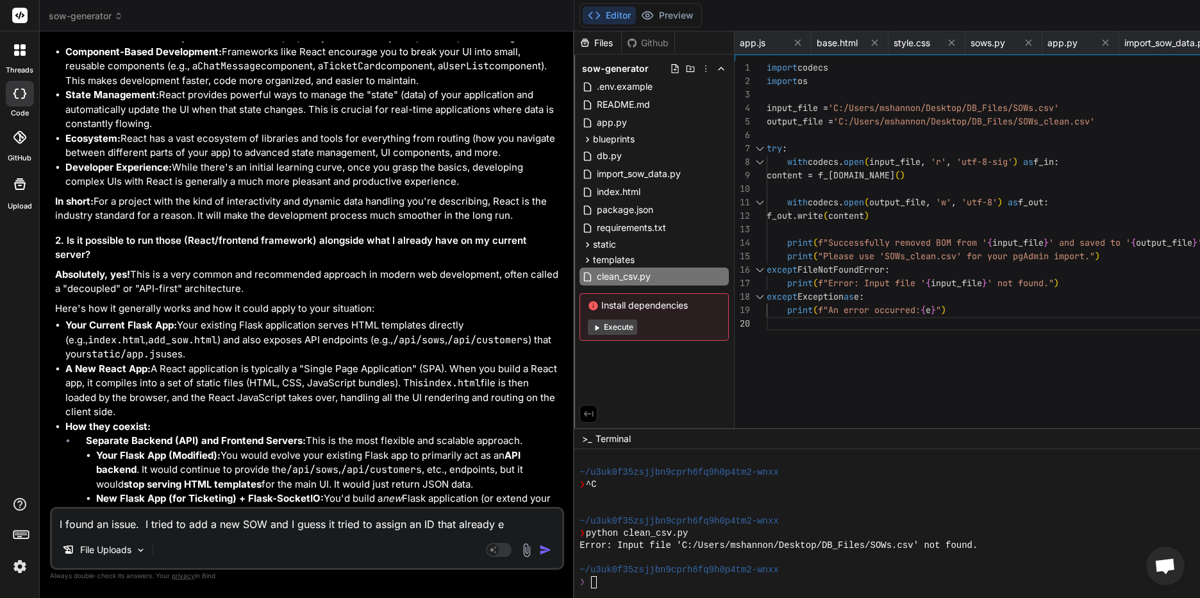
type textarea "x"
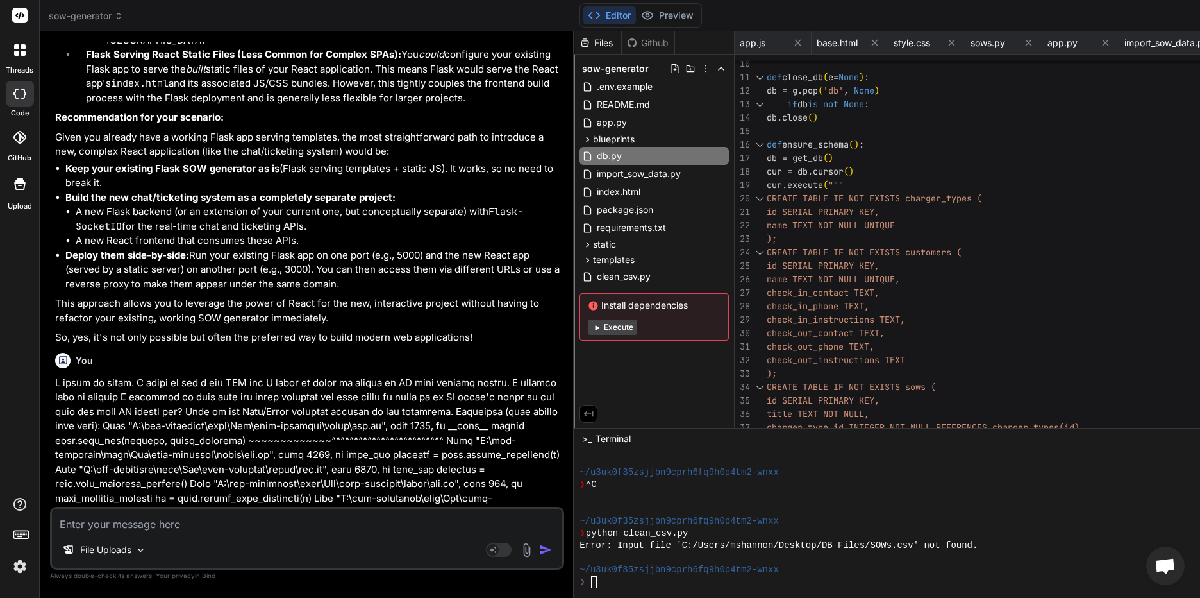
scroll to position [30720, 0]
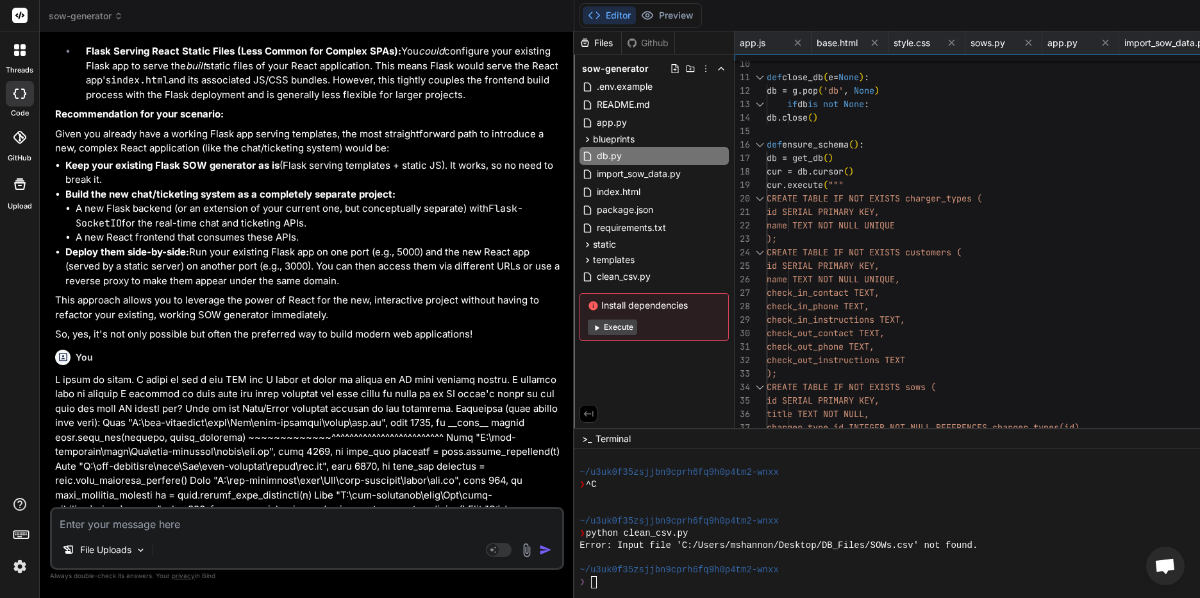
click at [646, 153] on div "db.py" at bounding box center [654, 156] width 149 height 18
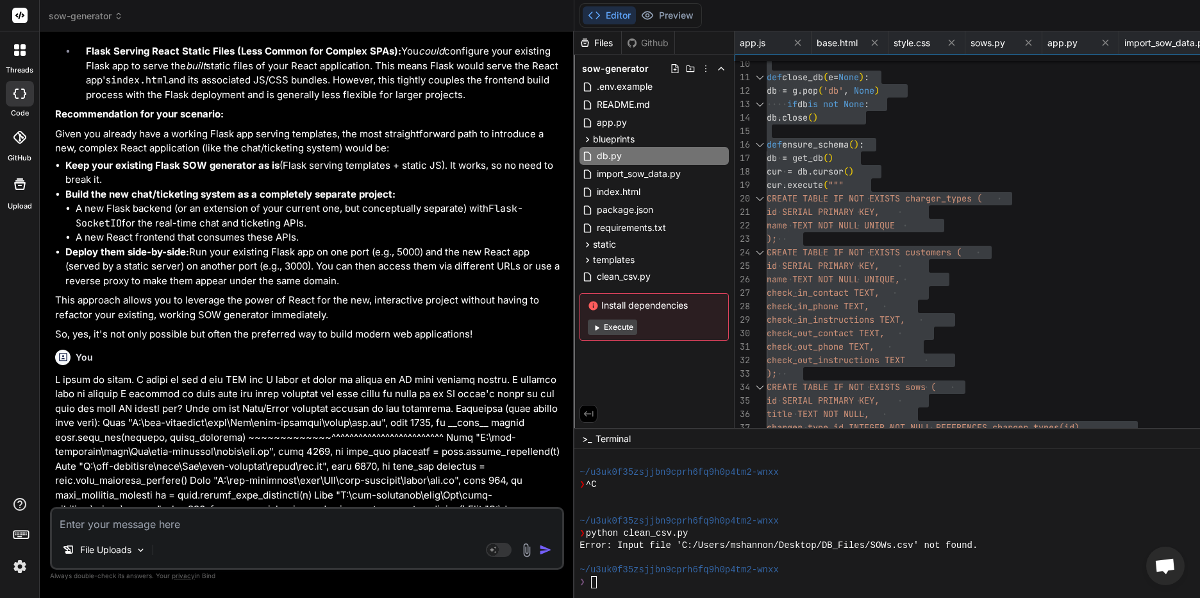
click at [172, 521] on textarea at bounding box center [307, 519] width 510 height 23
paste textarea "This is the Copy/Paste friendly version of the traceback. Traceback (most recen…"
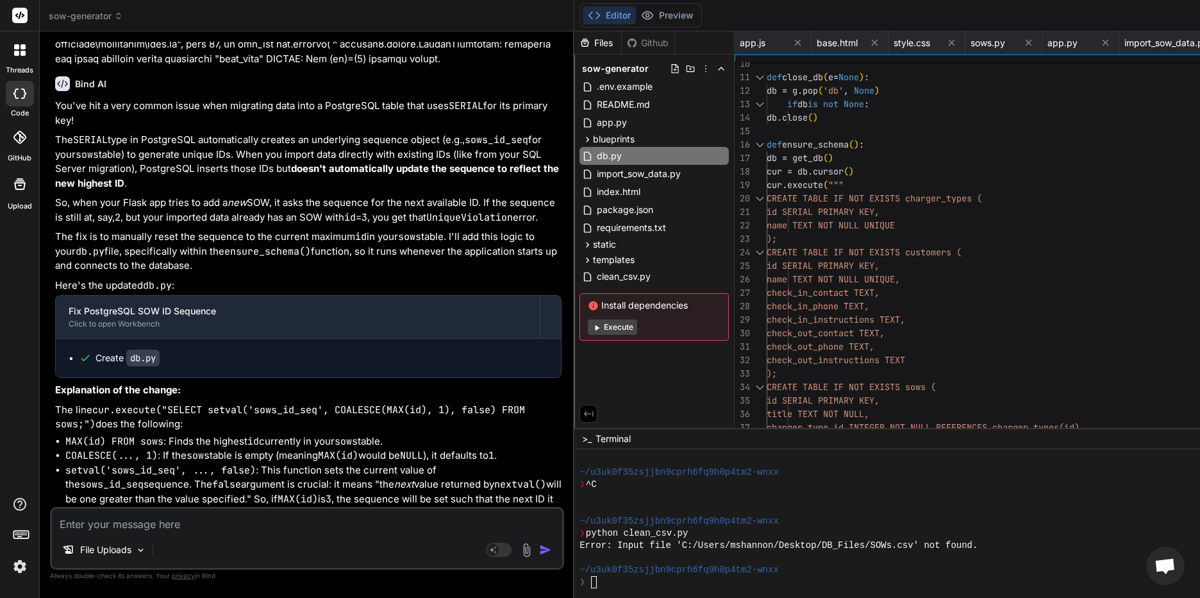
scroll to position [31290, 0]
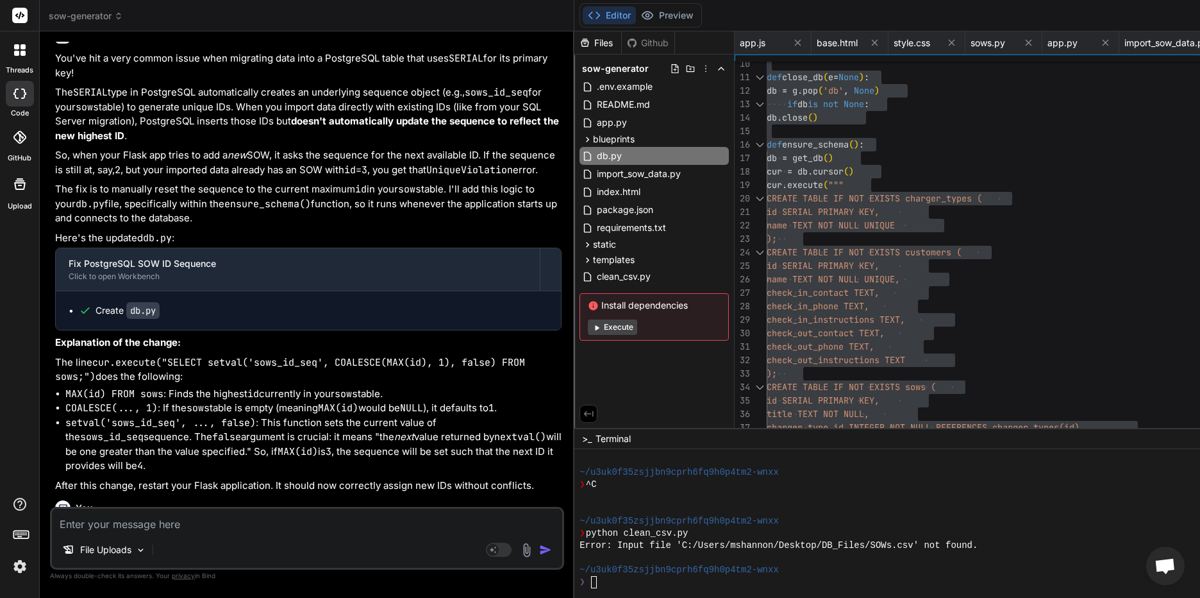
click at [179, 516] on textarea at bounding box center [307, 519] width 510 height 23
click at [166, 523] on textarea at bounding box center [307, 519] width 510 height 23
click at [122, 524] on textarea at bounding box center [307, 519] width 510 height 23
